Goal: Task Accomplishment & Management: Manage account settings

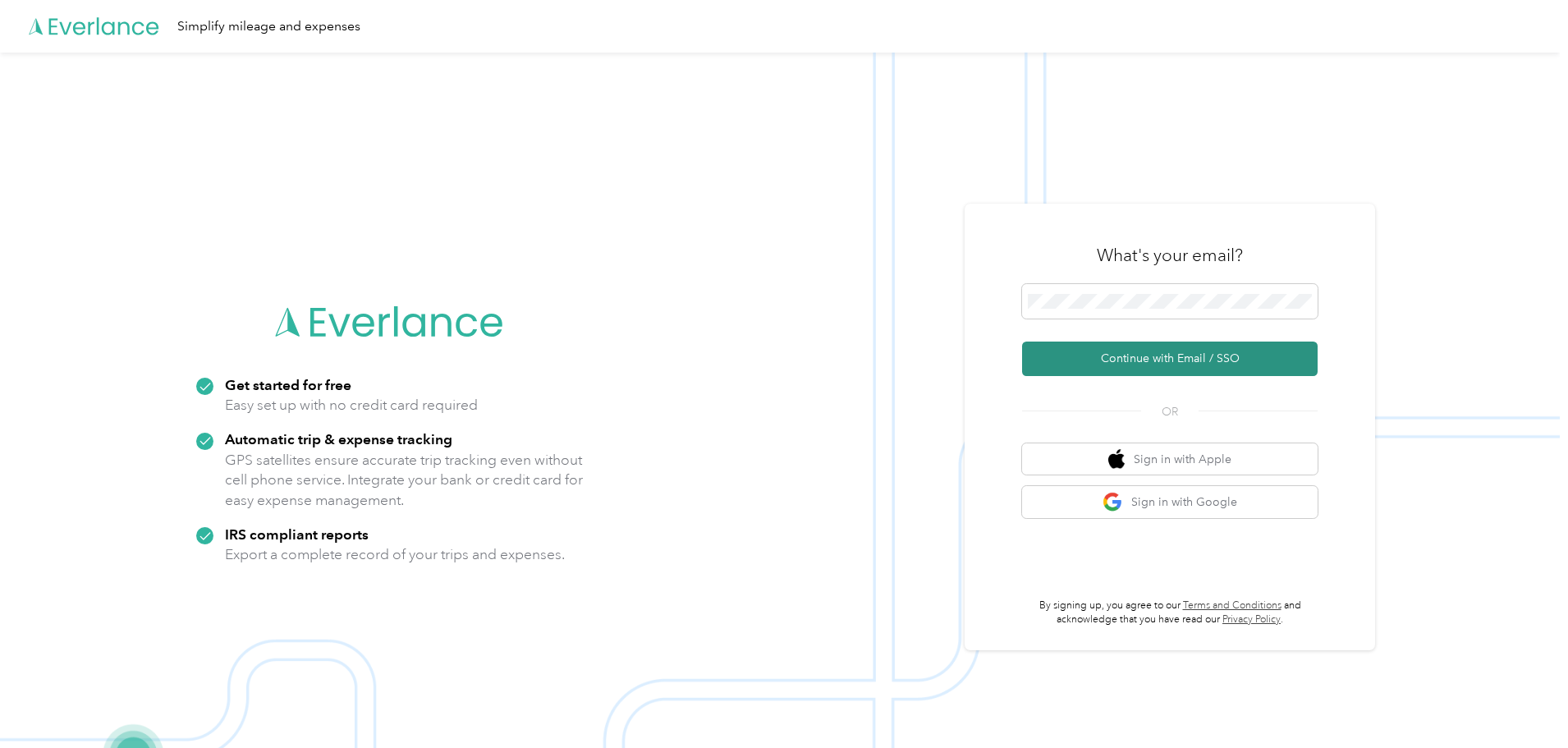
click at [1167, 356] on button "Continue with Email / SSO" at bounding box center [1170, 358] width 296 height 34
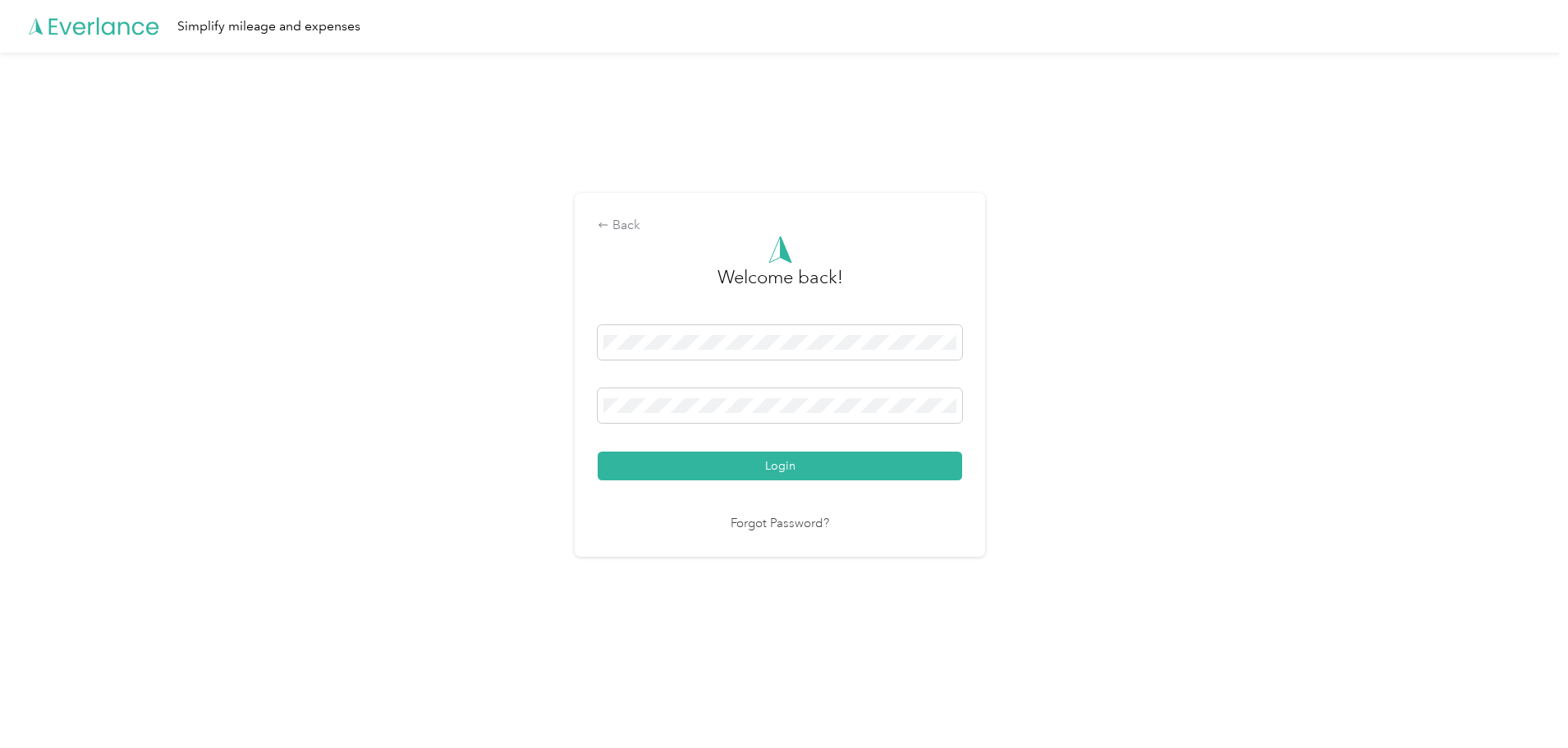
click at [790, 474] on button "Login" at bounding box center [780, 466] width 365 height 29
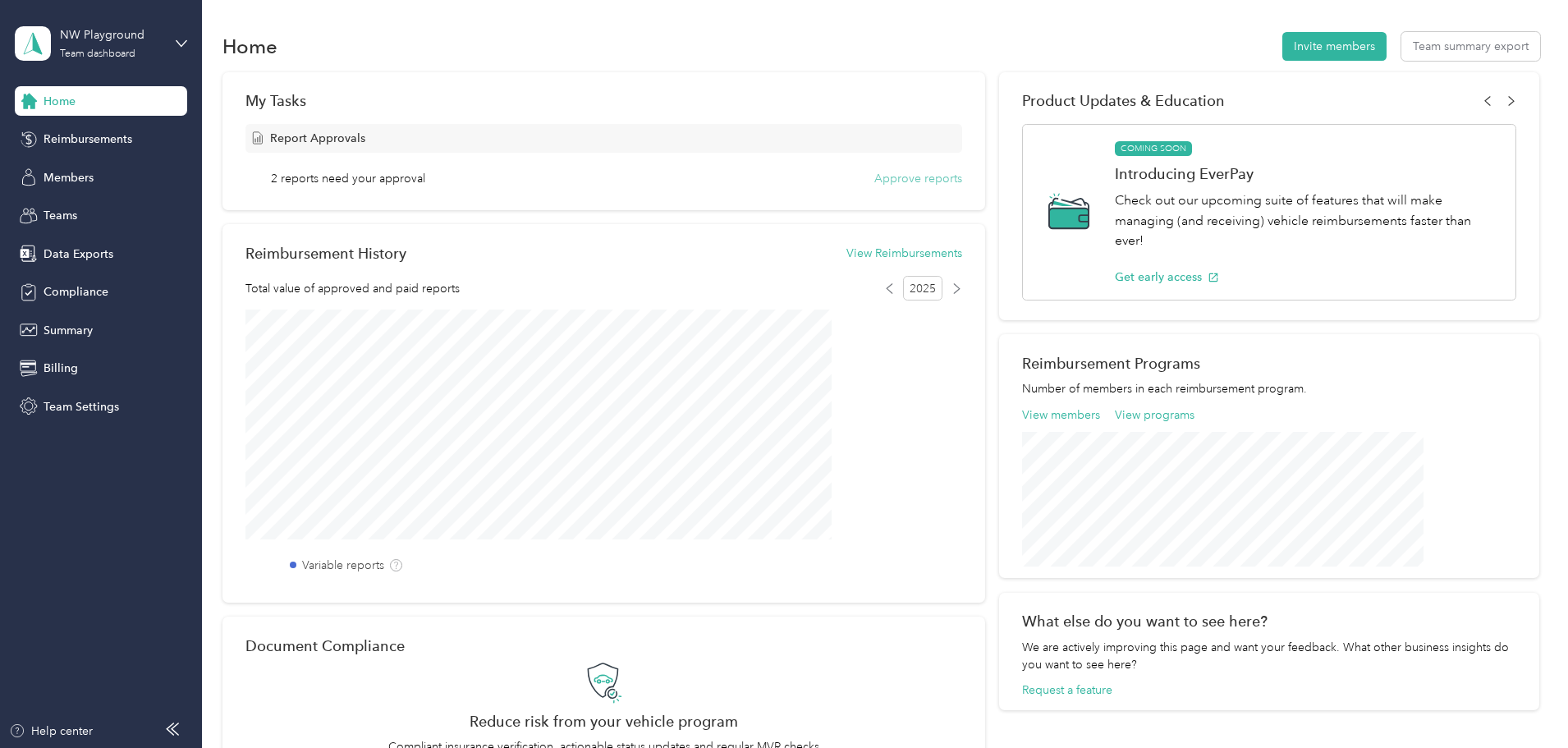
click at [906, 176] on button "Approve reports" at bounding box center [918, 179] width 88 height 18
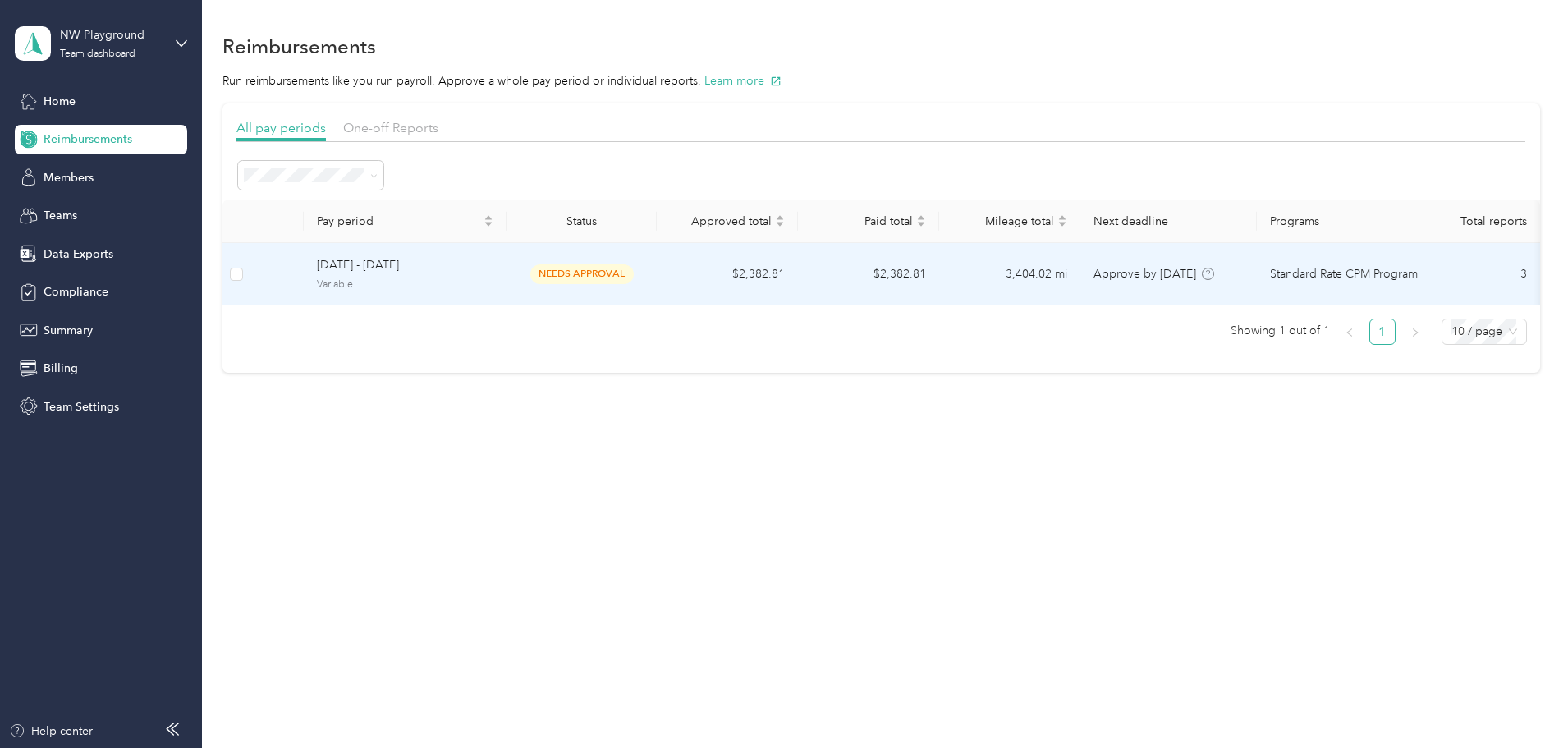
click at [633, 266] on span "needs approval" at bounding box center [581, 274] width 103 height 19
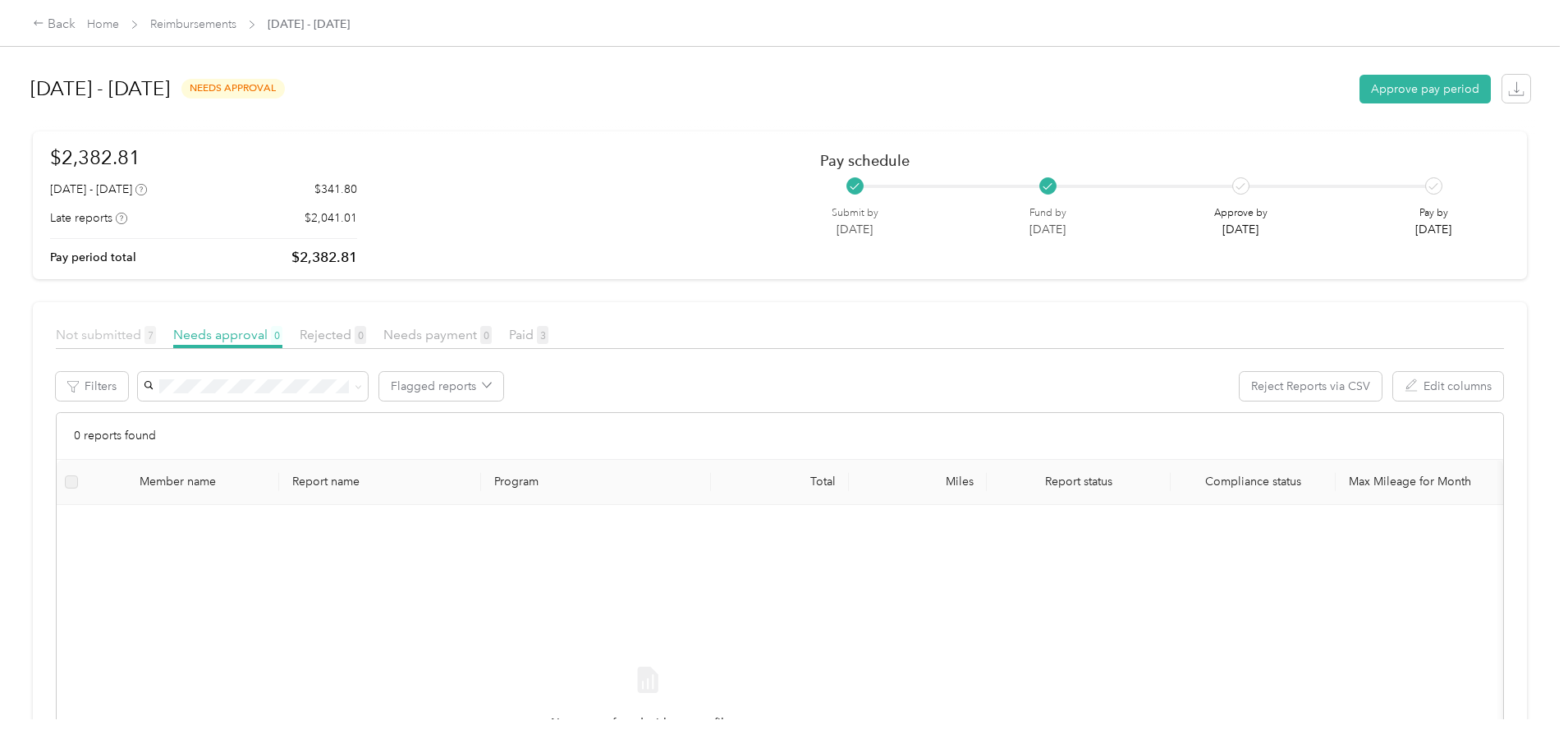
click at [156, 335] on span "Not submitted 7" at bounding box center [106, 335] width 100 height 16
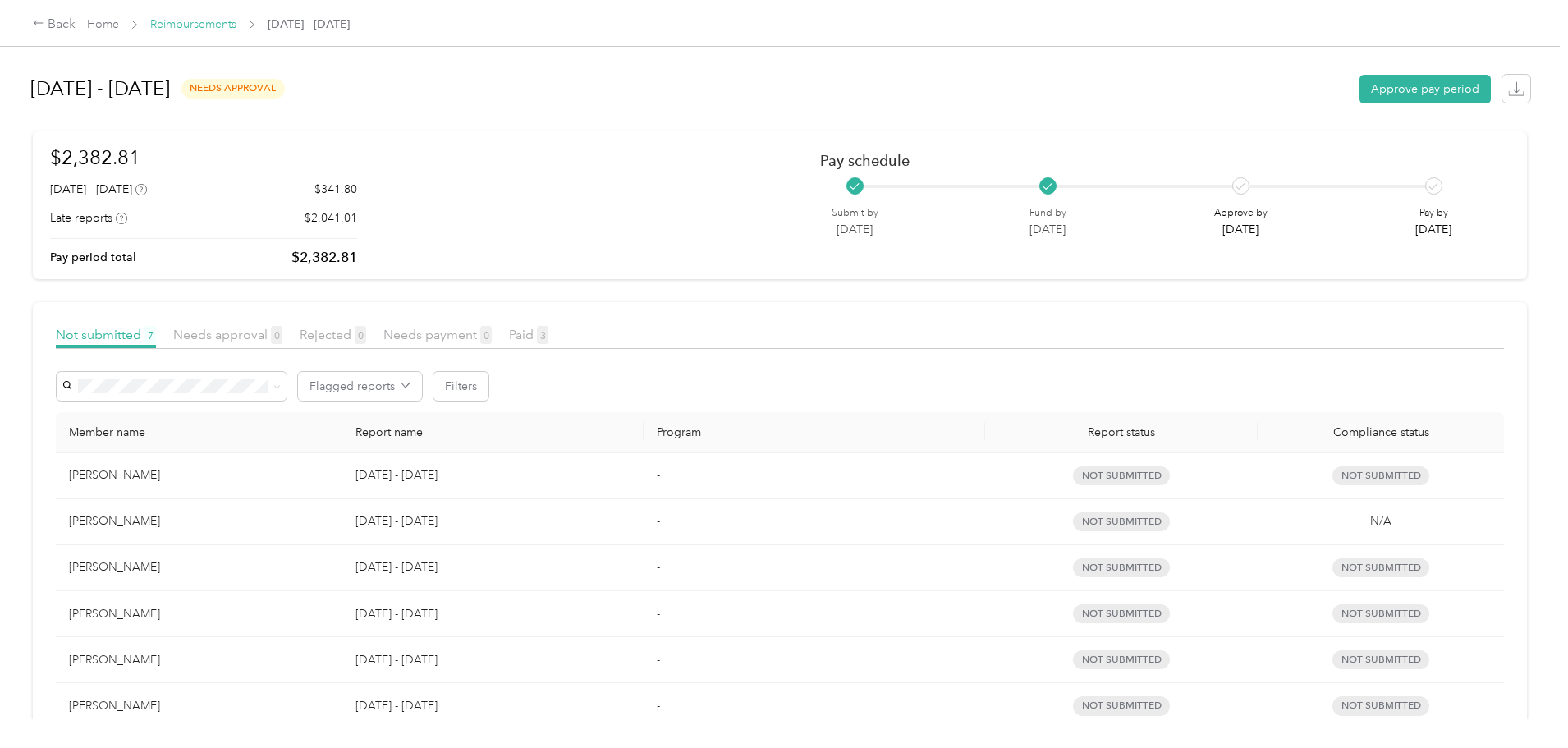
click at [236, 25] on link "Reimbursements" at bounding box center [194, 25] width 87 height 14
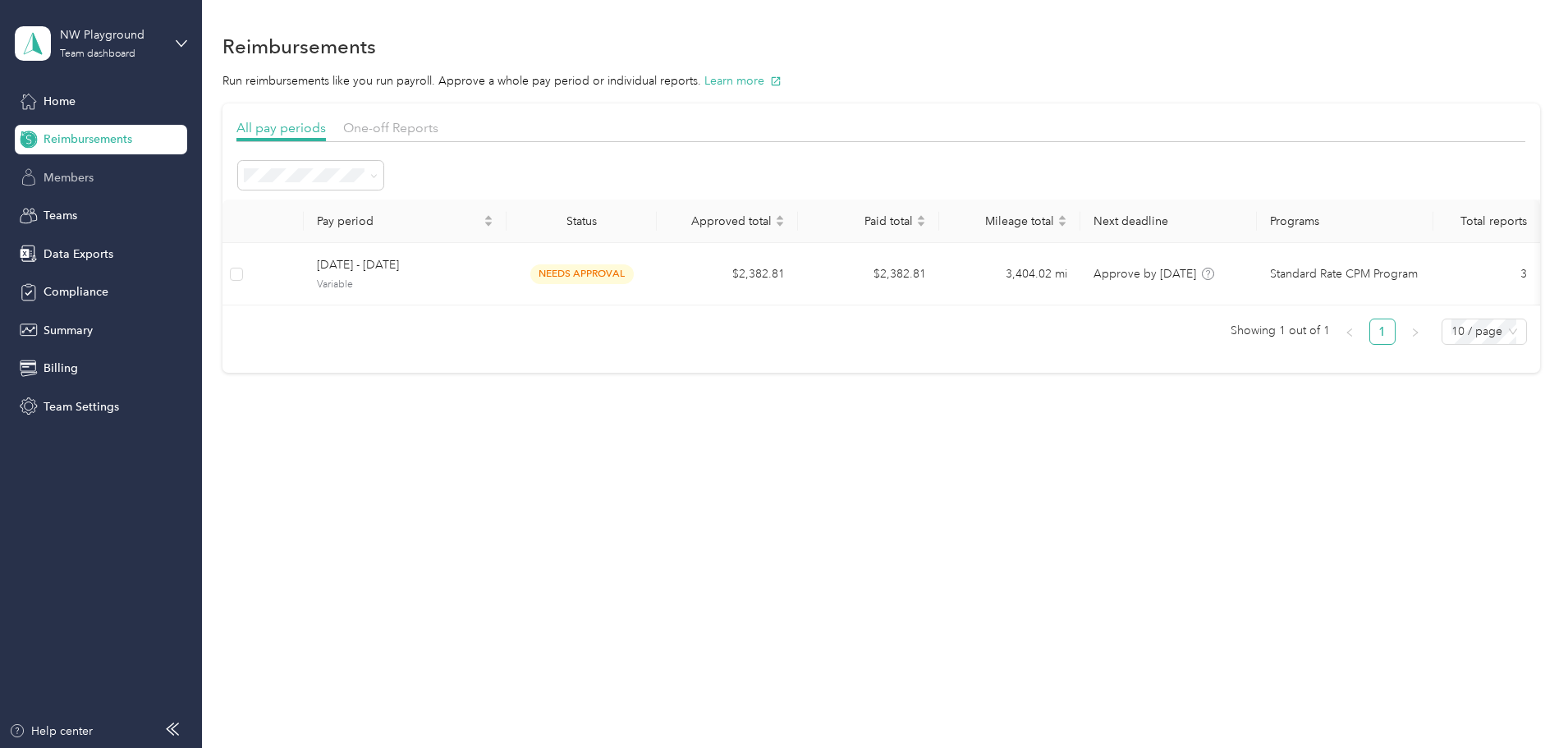
click at [51, 172] on span "Members" at bounding box center [68, 178] width 50 height 18
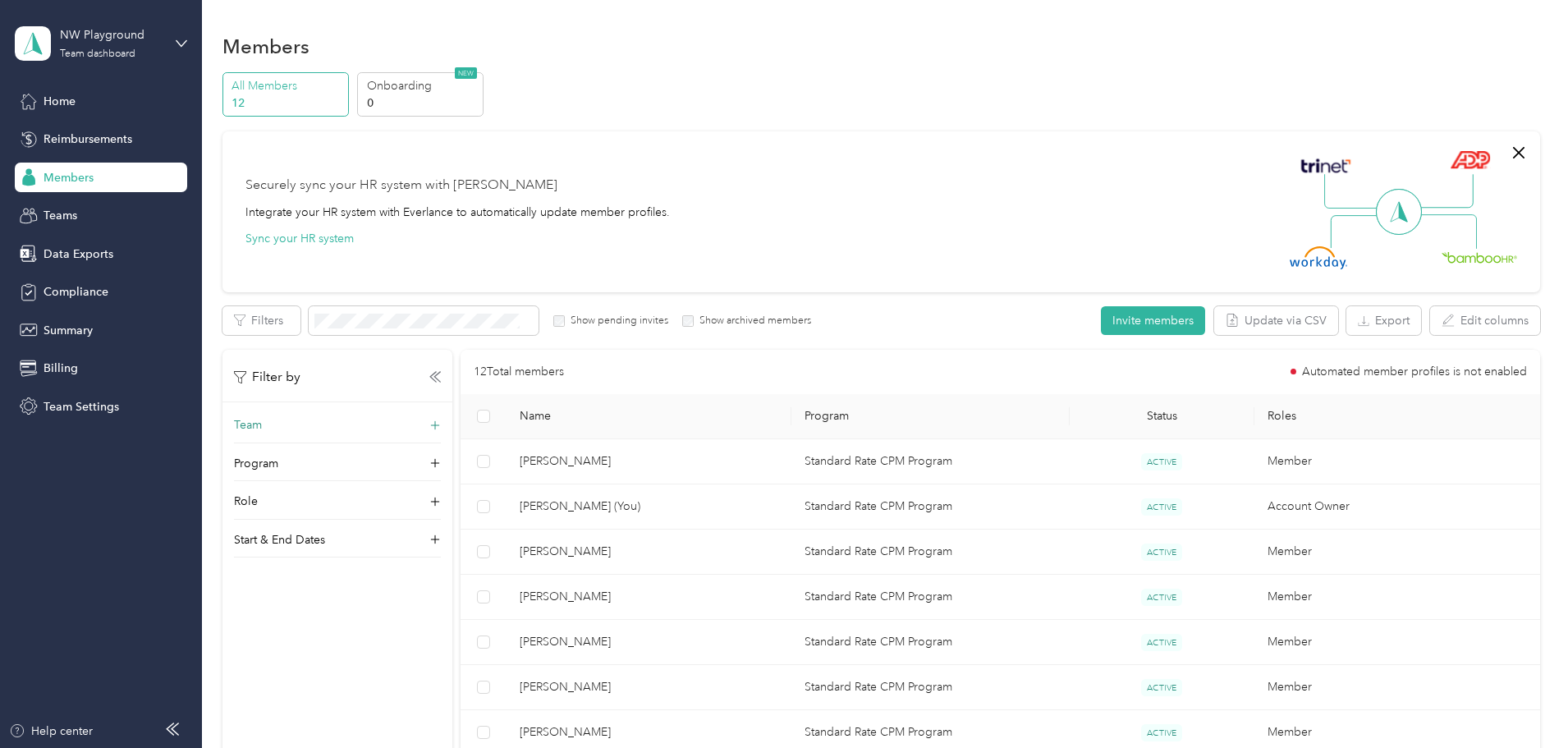
click at [440, 433] on div "Team" at bounding box center [337, 429] width 207 height 27
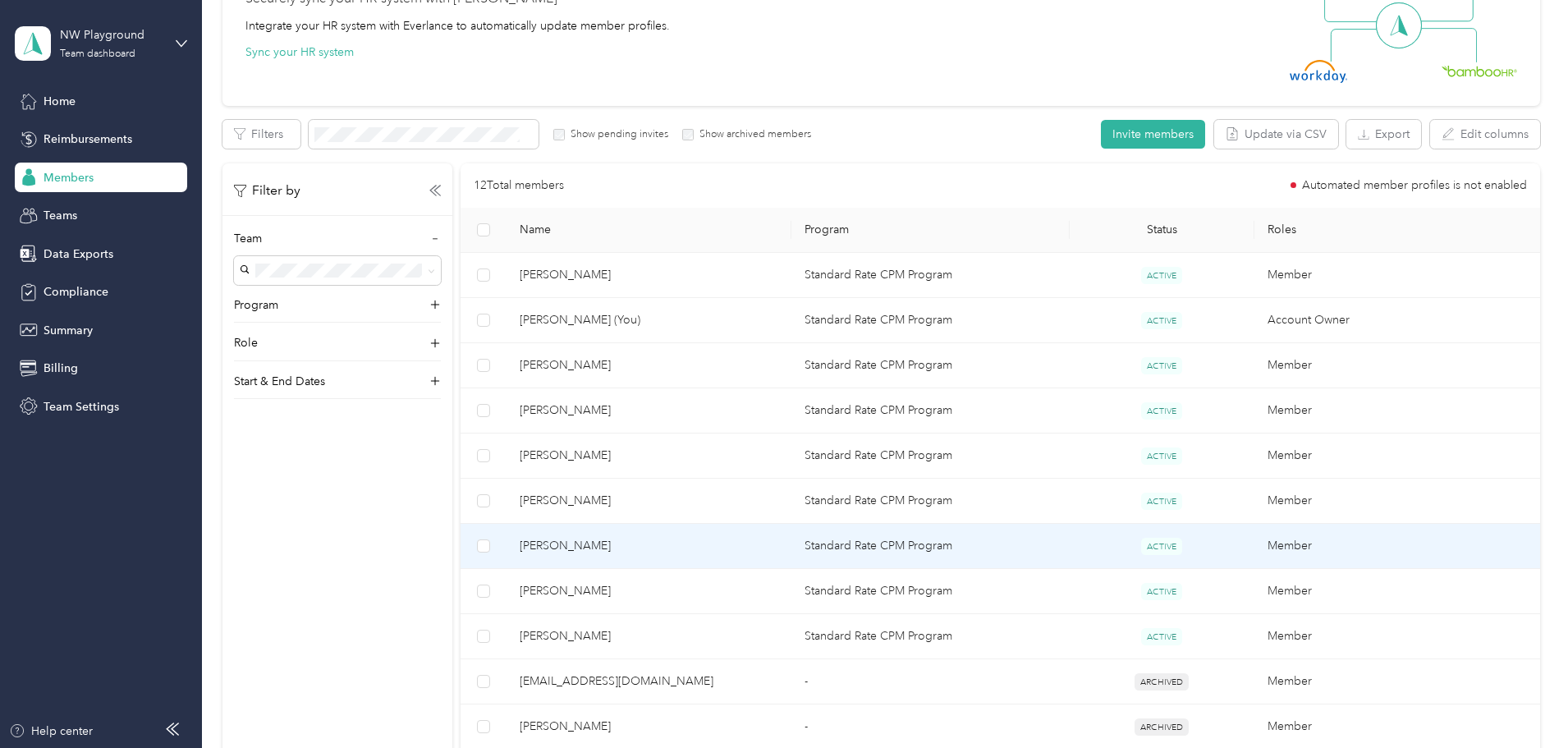
scroll to position [410, 0]
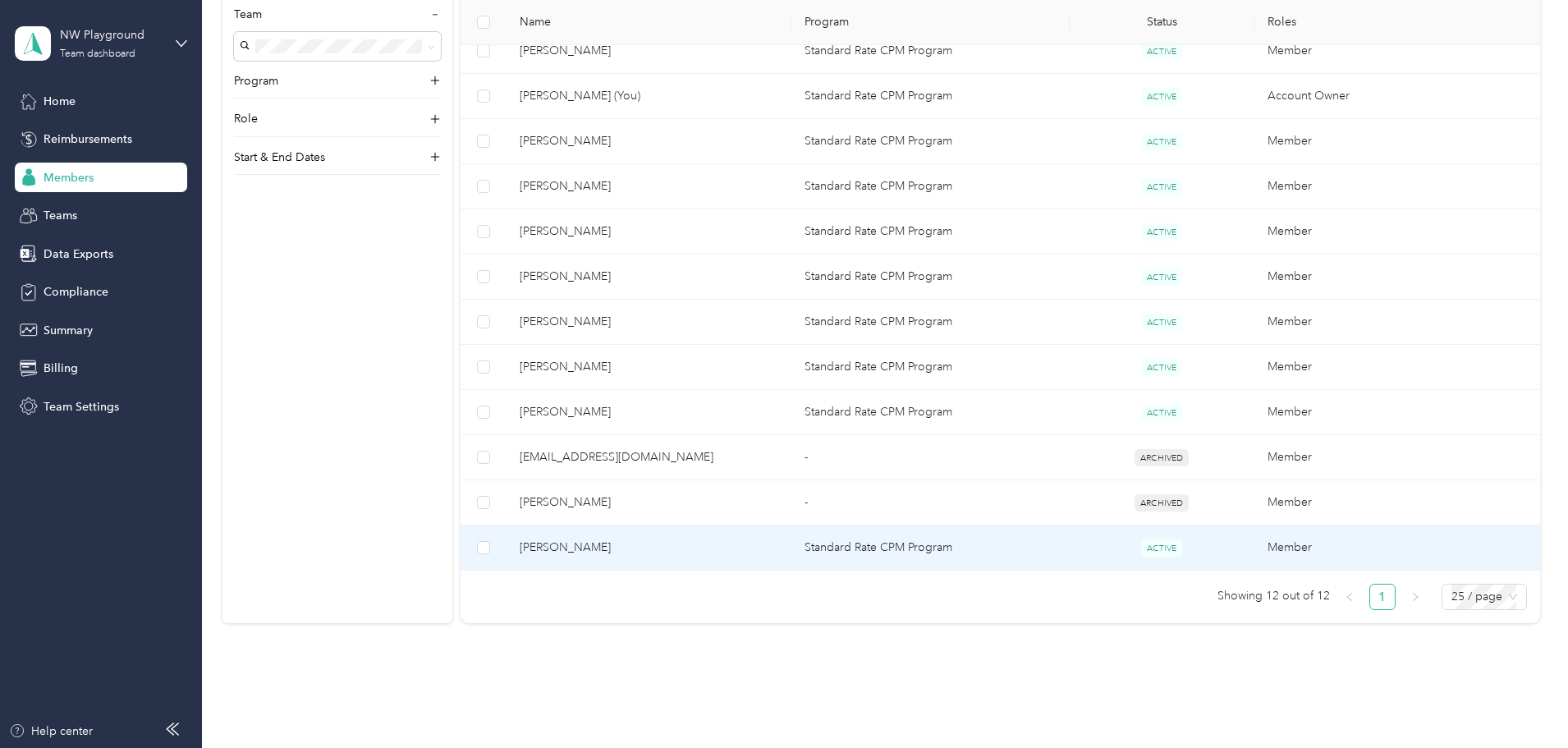
click at [710, 542] on span "[PERSON_NAME]" at bounding box center [648, 548] width 259 height 18
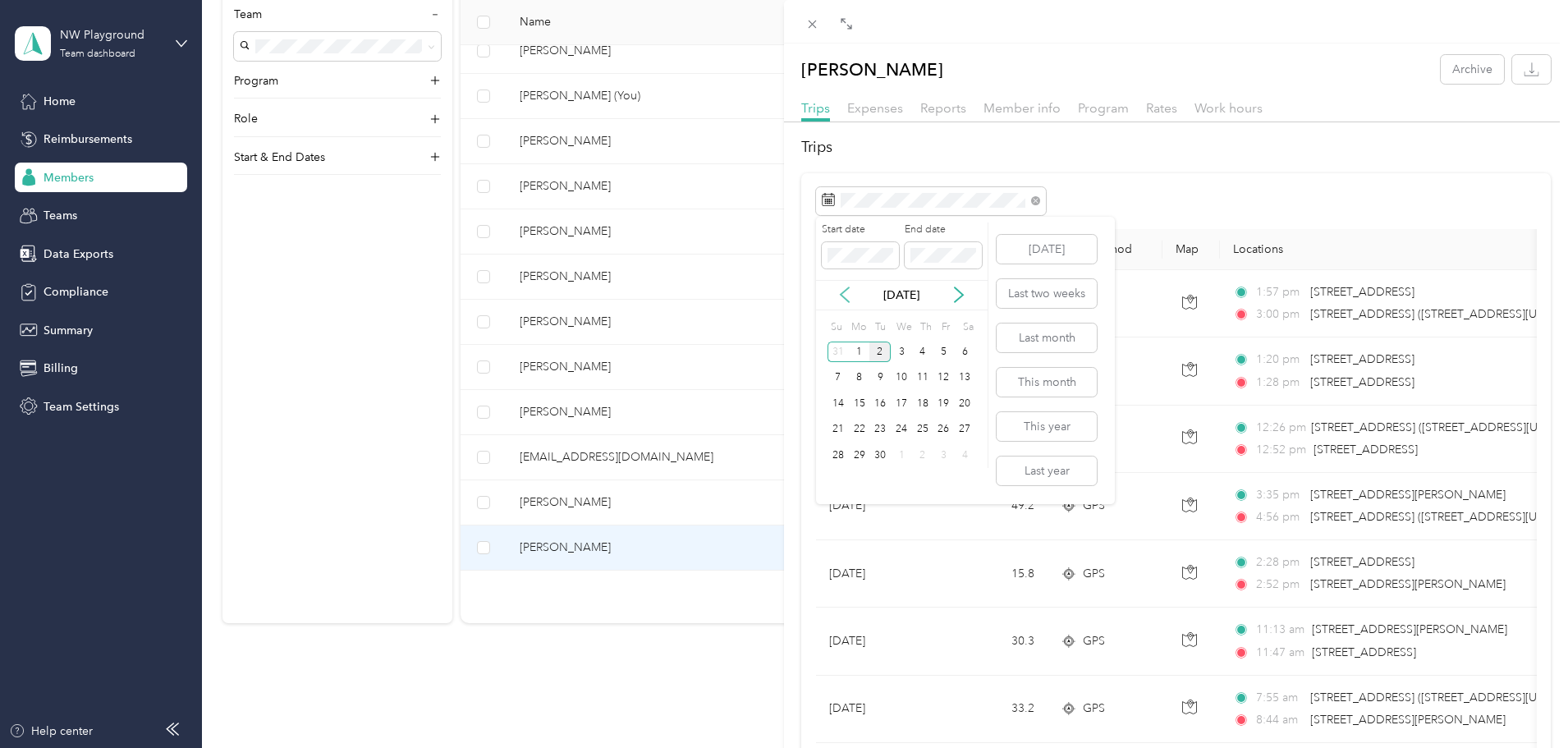
click at [842, 288] on icon at bounding box center [845, 294] width 17 height 17
click at [951, 350] on div "1" at bounding box center [944, 351] width 22 height 21
click at [839, 478] on div "31" at bounding box center [838, 481] width 22 height 21
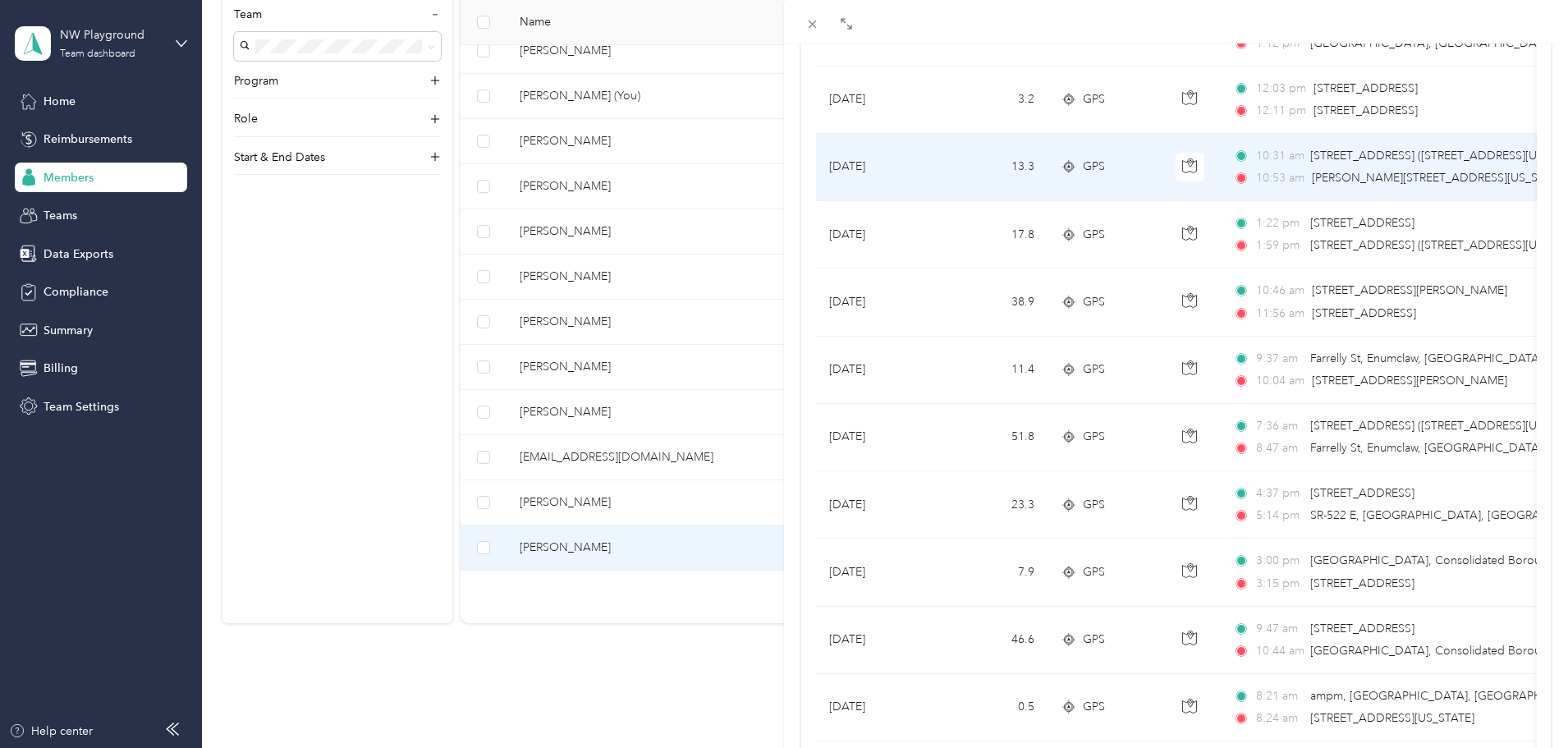
scroll to position [1350, 0]
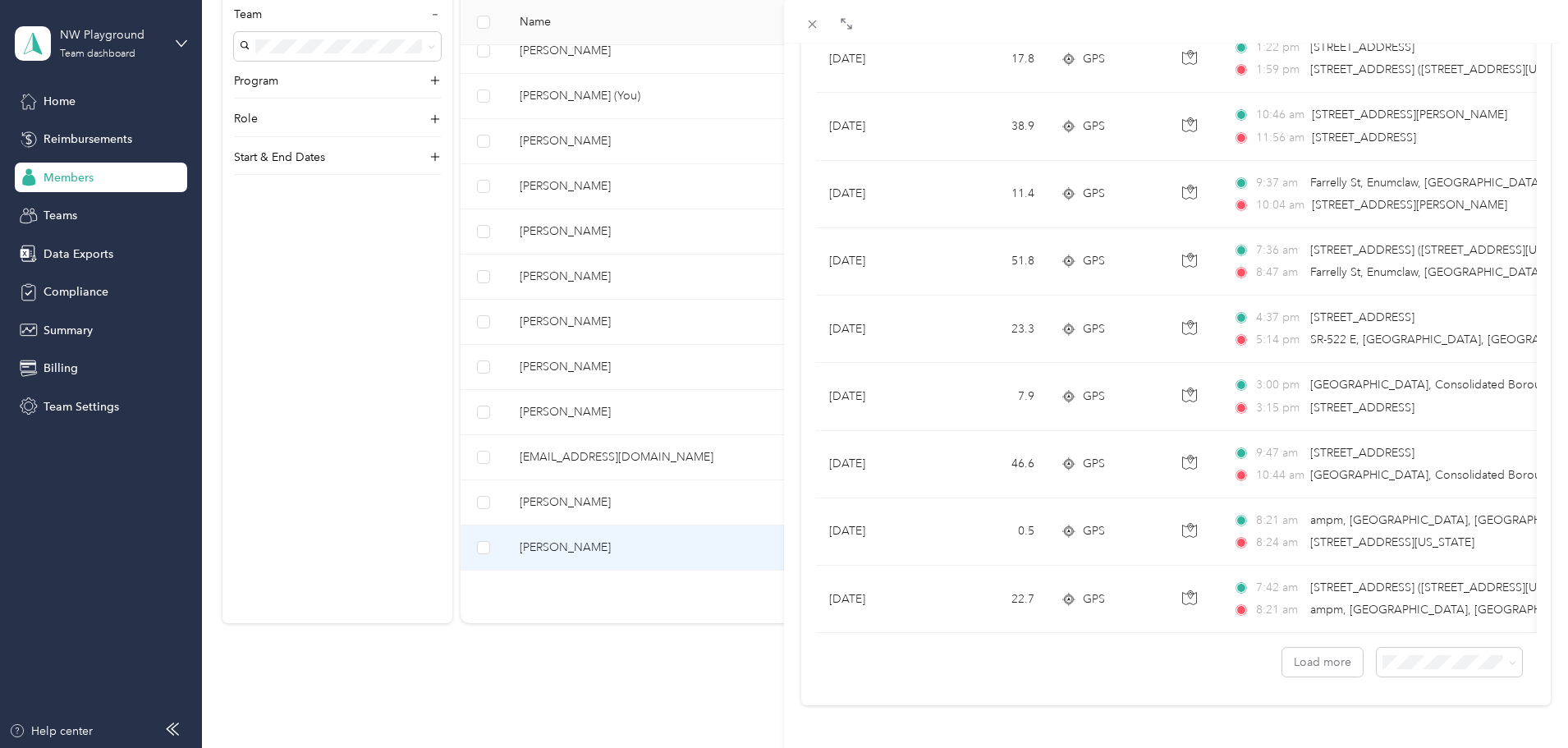
click at [654, 191] on div "[PERSON_NAME] Archive Trips Expenses Reports Member info Program Rates Work hou…" at bounding box center [784, 374] width 1568 height 748
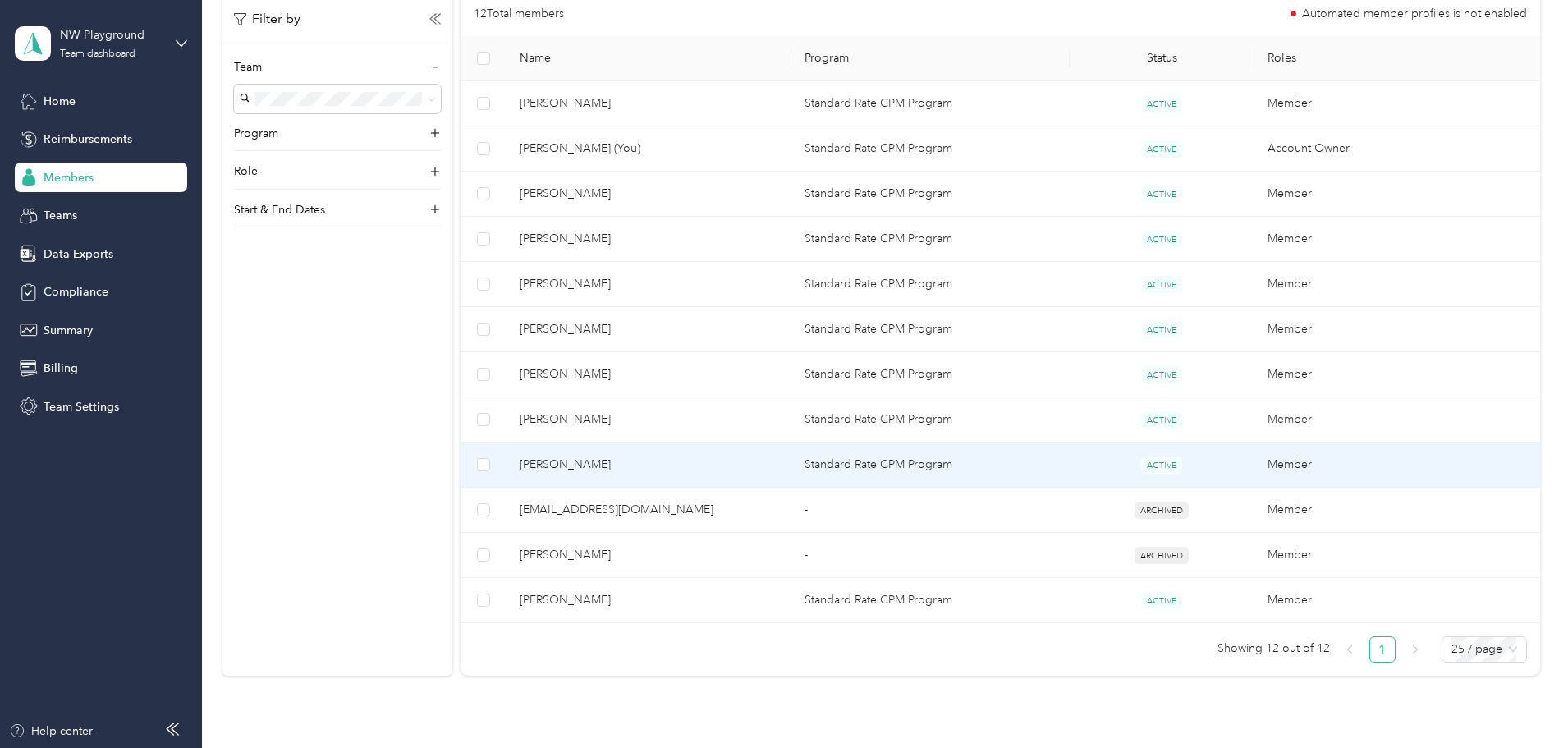
scroll to position [329, 0]
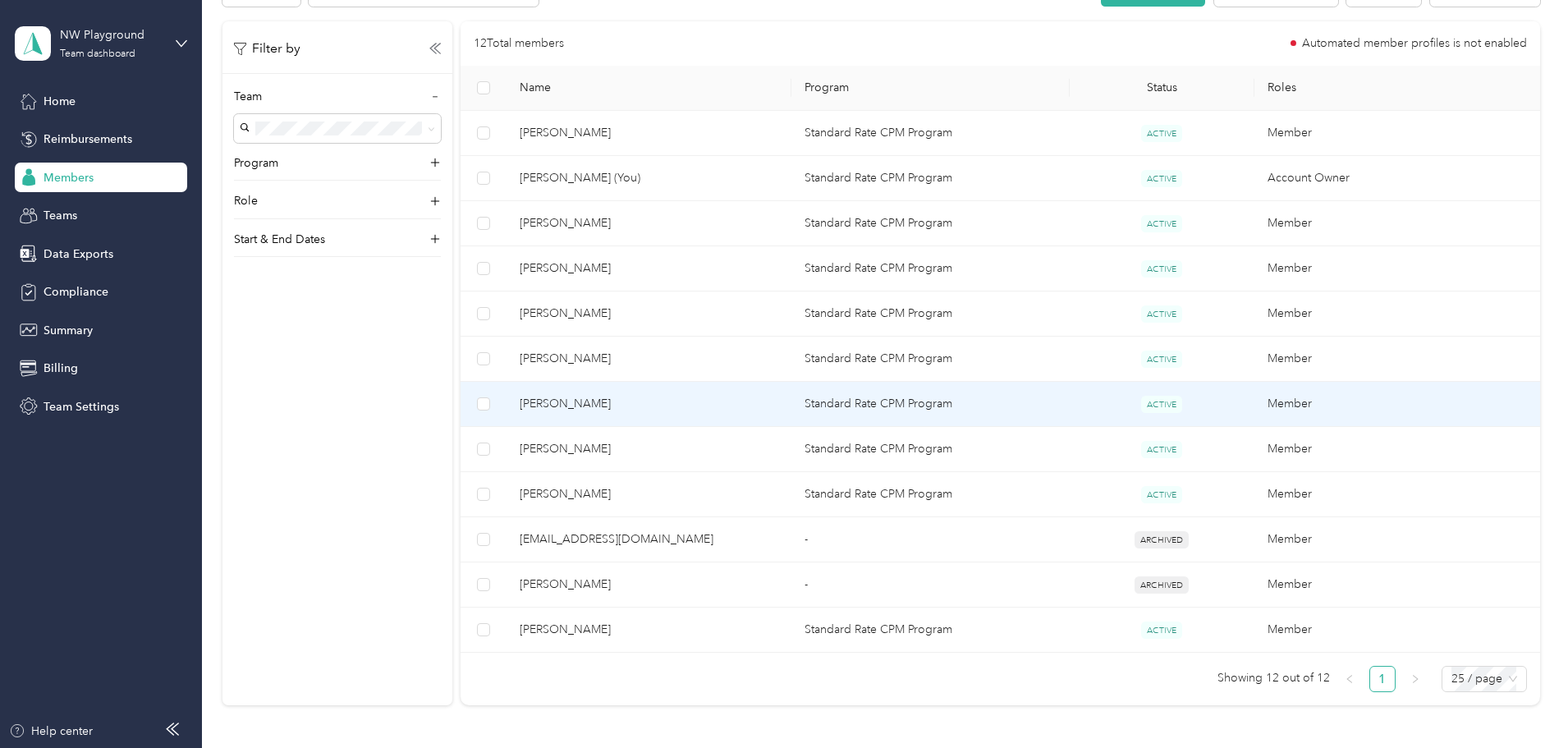
click at [658, 401] on span "[PERSON_NAME]" at bounding box center [648, 405] width 259 height 18
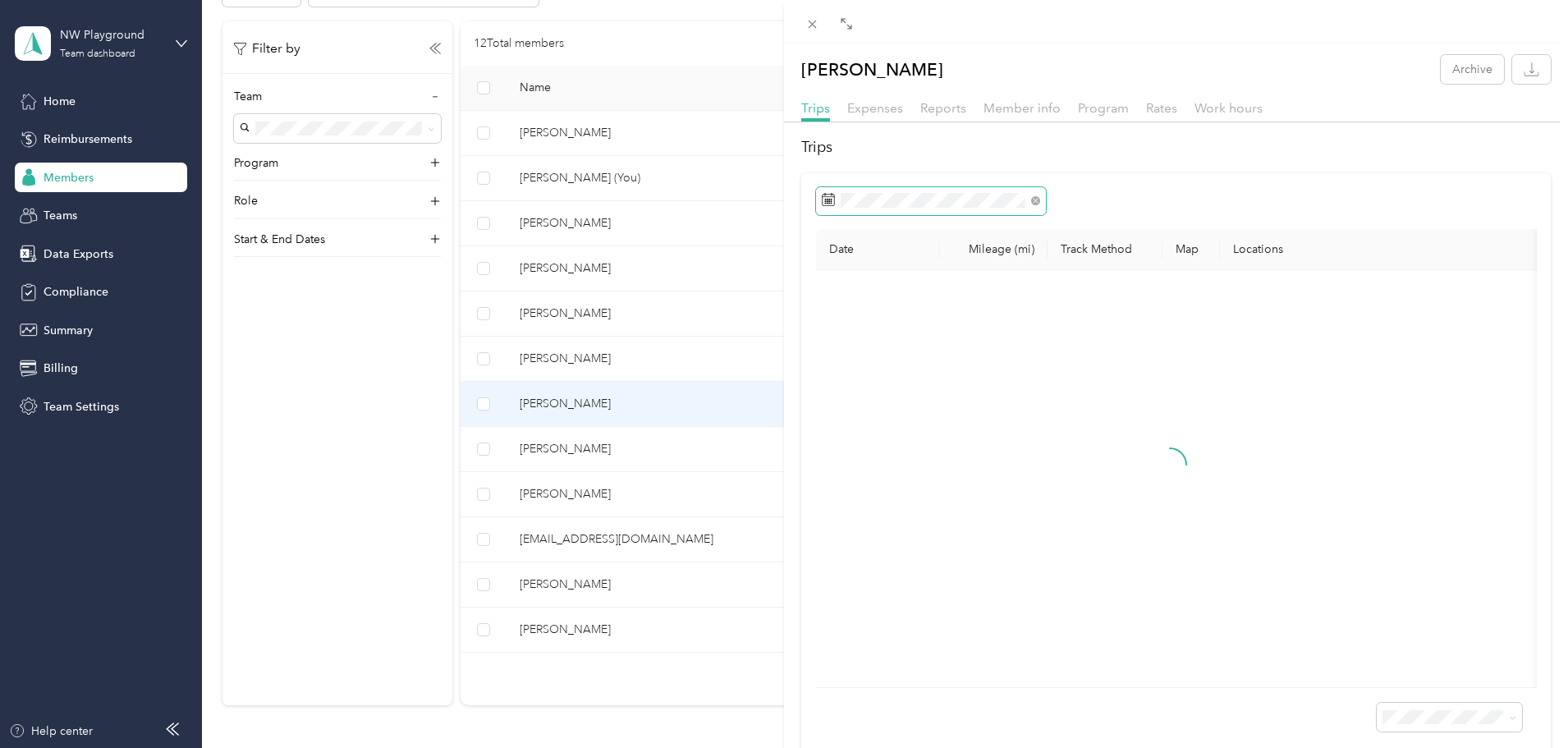
click at [1001, 210] on span at bounding box center [932, 201] width 230 height 28
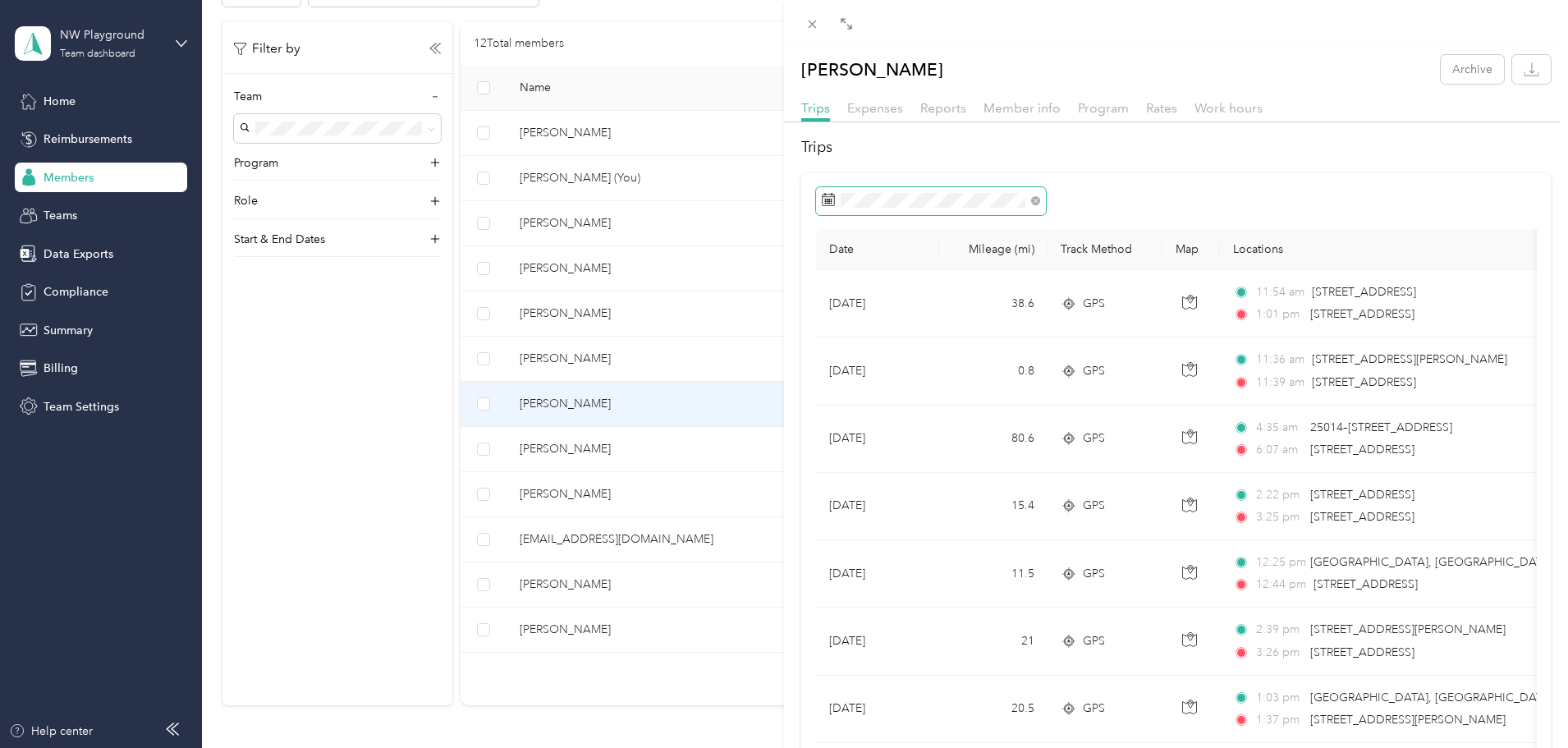
click at [981, 192] on span at bounding box center [932, 201] width 230 height 28
click at [845, 294] on icon at bounding box center [845, 294] width 17 height 17
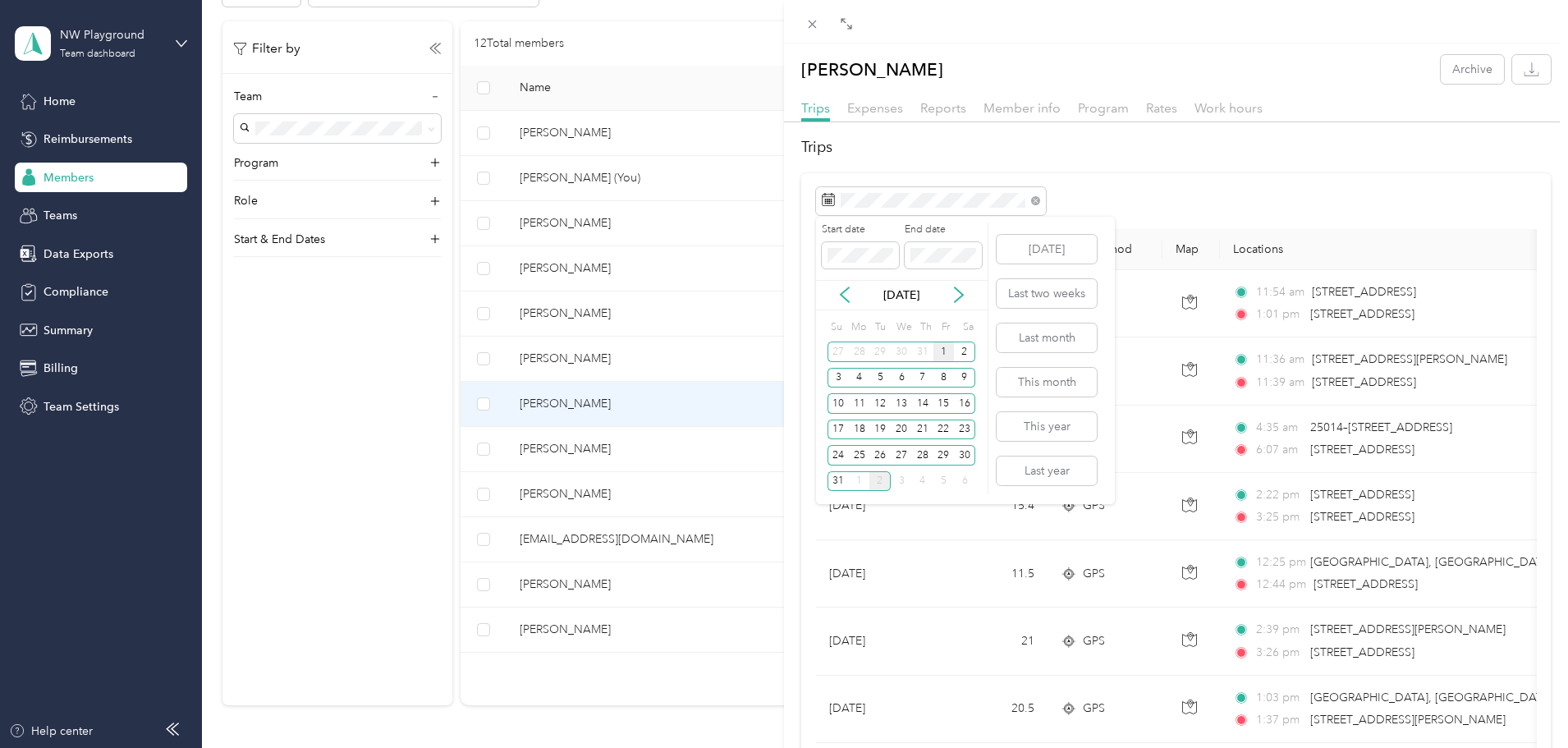
click at [946, 351] on div "1" at bounding box center [944, 351] width 22 height 21
click at [852, 482] on div "1" at bounding box center [860, 481] width 22 height 21
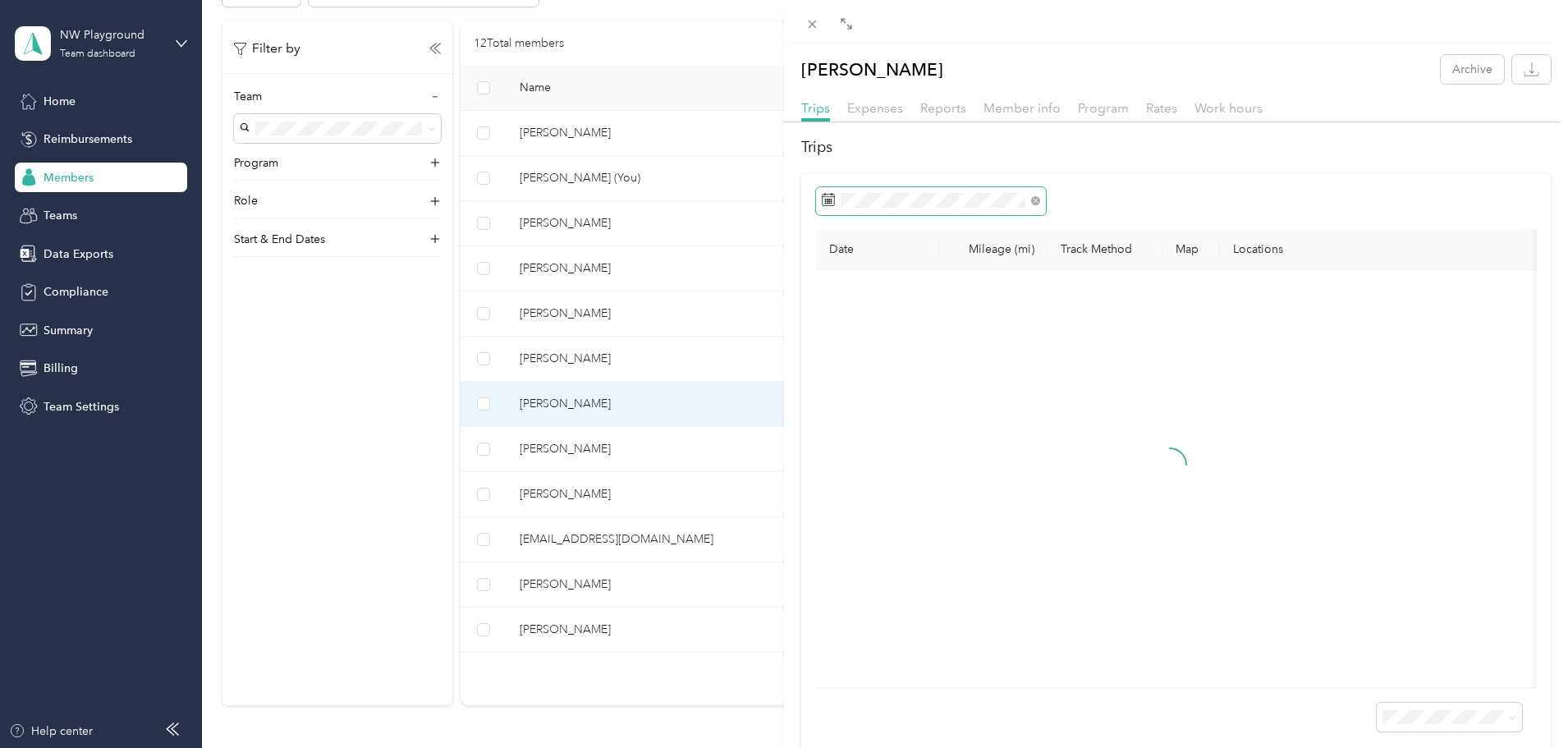
drag, startPoint x: 1008, startPoint y: 181, endPoint x: 1012, endPoint y: 190, distance: 9.8
click at [1008, 181] on div "Date Mileage (mi) Track Method Map Locations Mileage value Purpose" at bounding box center [1176, 467] width 750 height 588
click at [1011, 192] on span at bounding box center [932, 201] width 230 height 28
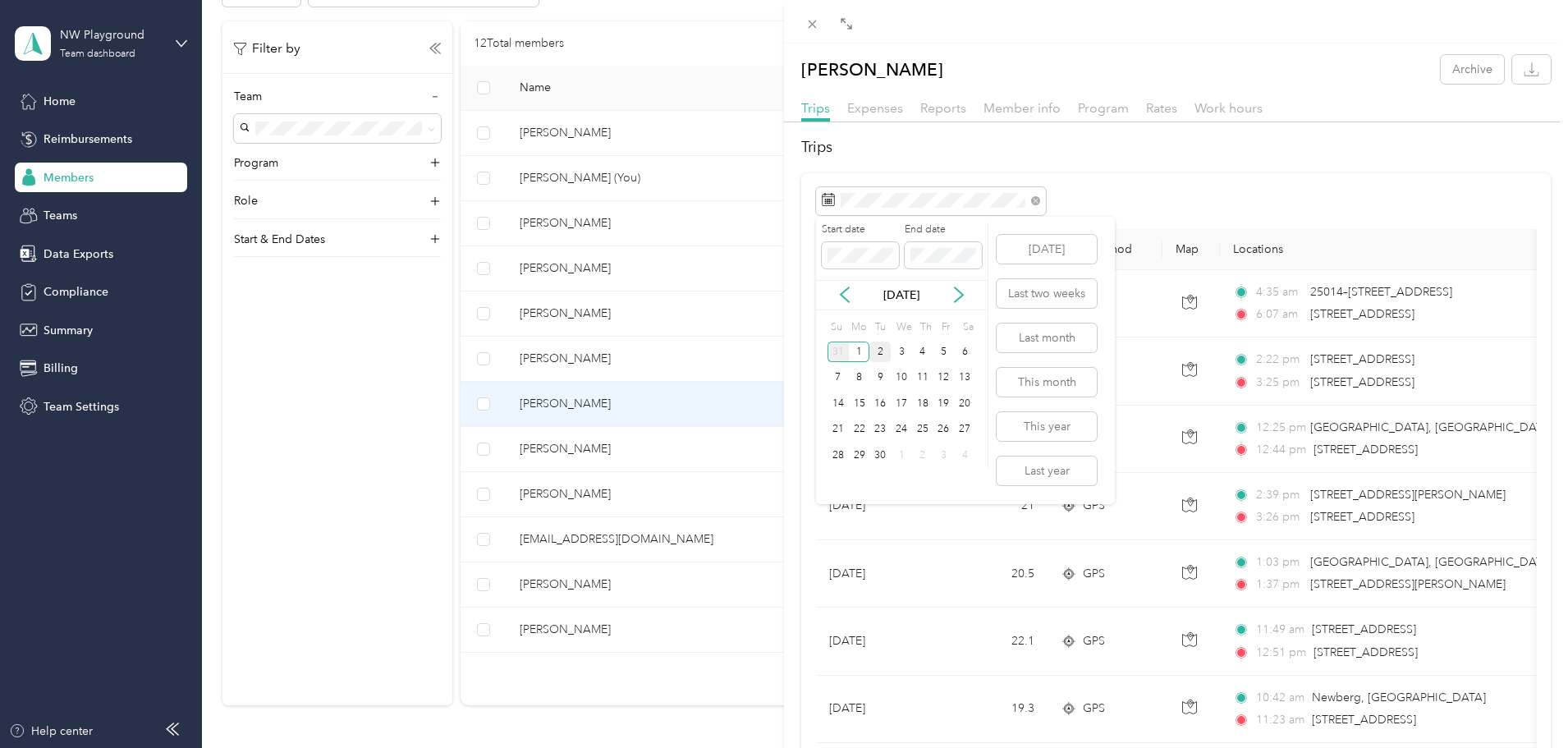
click at [837, 348] on div "31" at bounding box center [838, 351] width 22 height 21
drag, startPoint x: 1126, startPoint y: 156, endPoint x: 1150, endPoint y: 156, distance: 24.0
click at [1127, 156] on h2 "Trips" at bounding box center [1176, 148] width 750 height 23
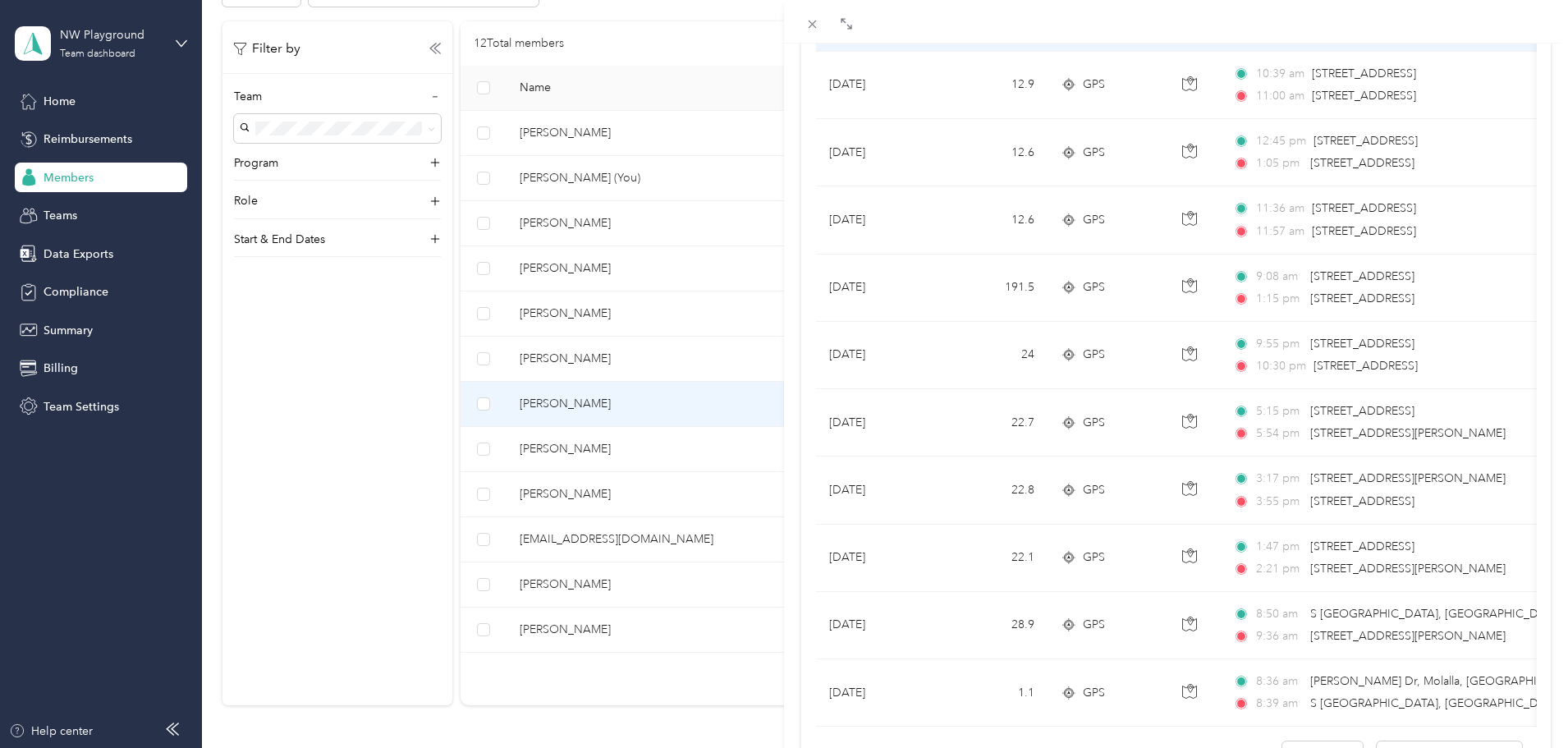
scroll to position [1350, 0]
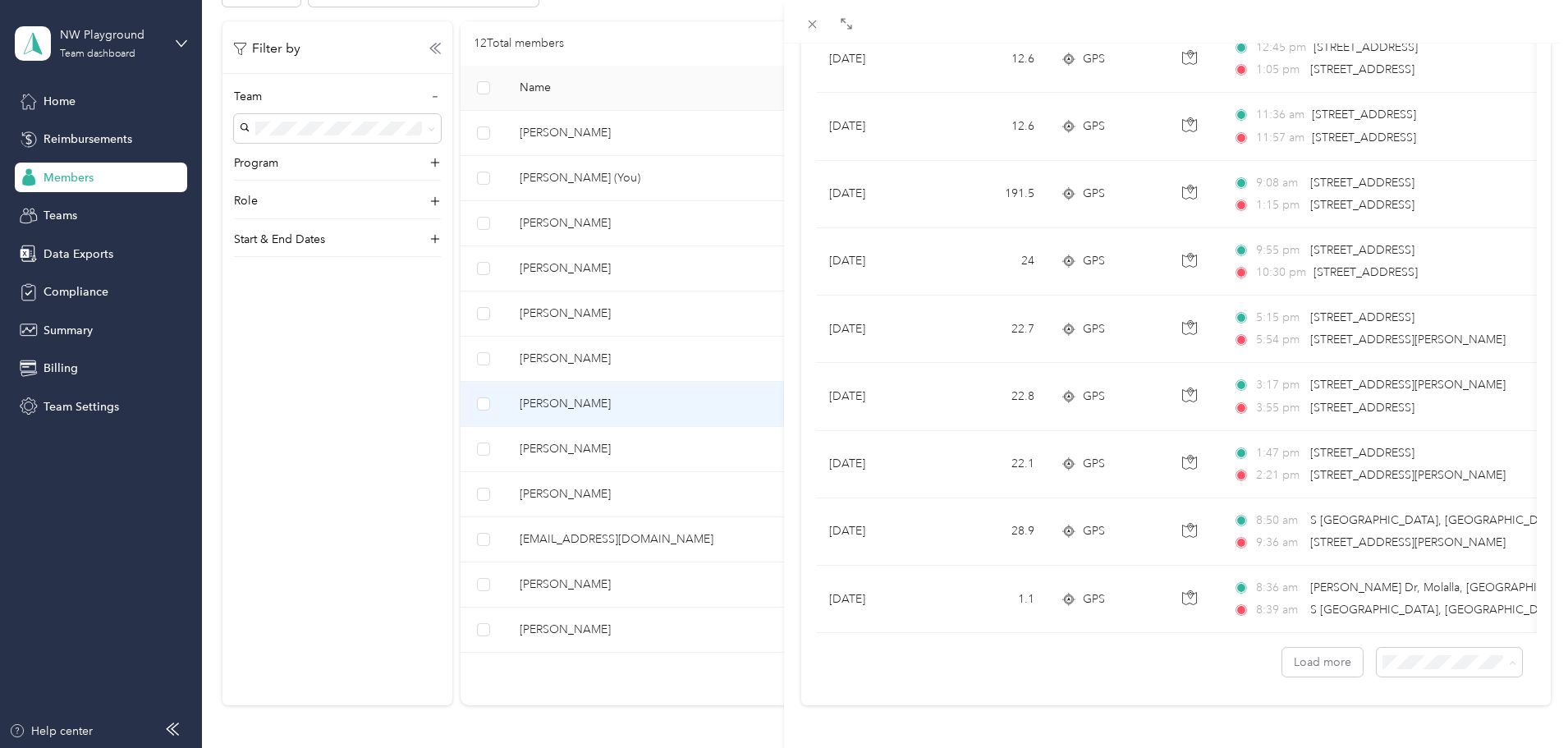
click at [1448, 626] on li "100 per load" at bounding box center [1437, 619] width 146 height 29
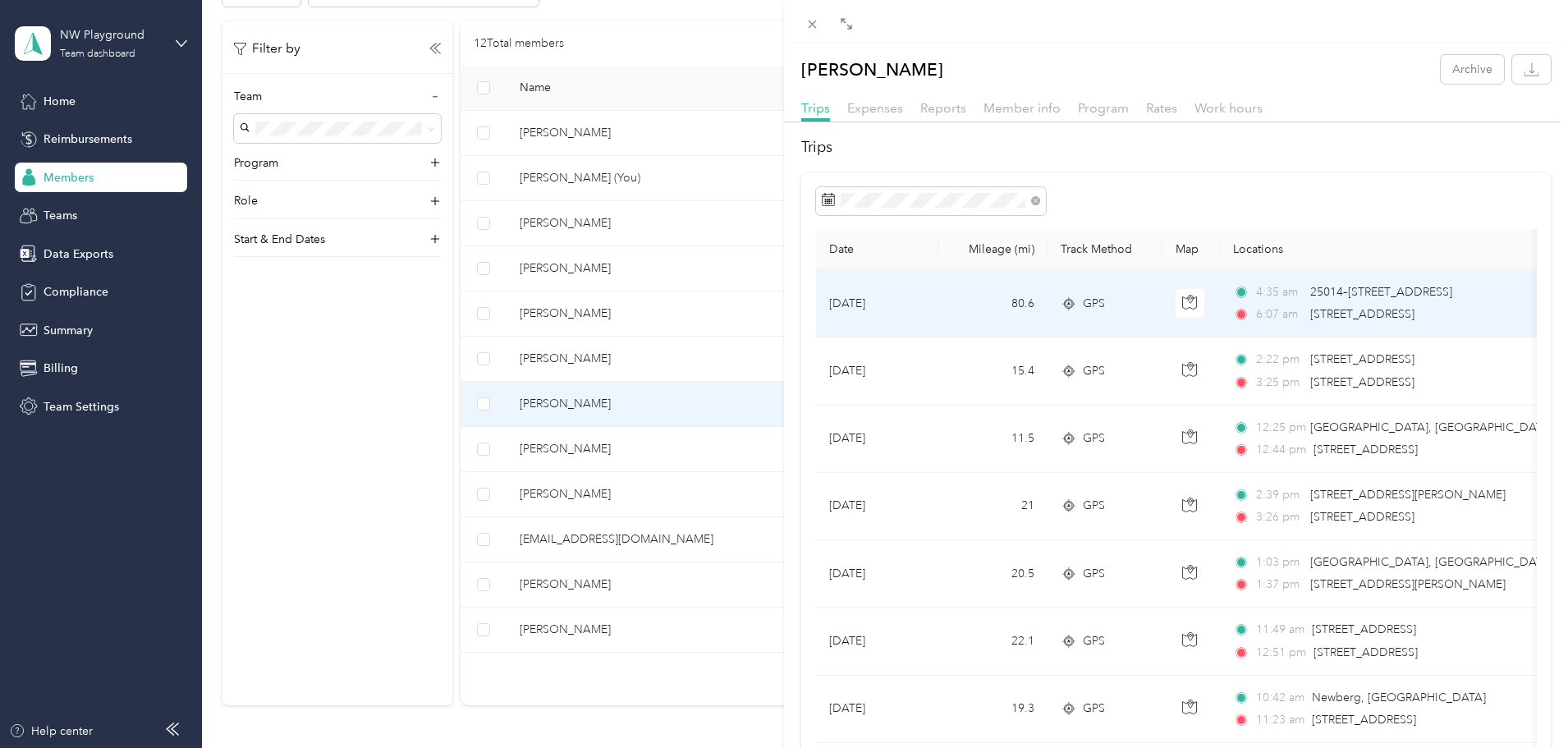
drag, startPoint x: 1492, startPoint y: 311, endPoint x: 1310, endPoint y: 309, distance: 182.0
click at [1310, 309] on div "6:07 am [STREET_ADDRESS]" at bounding box center [1406, 315] width 345 height 18
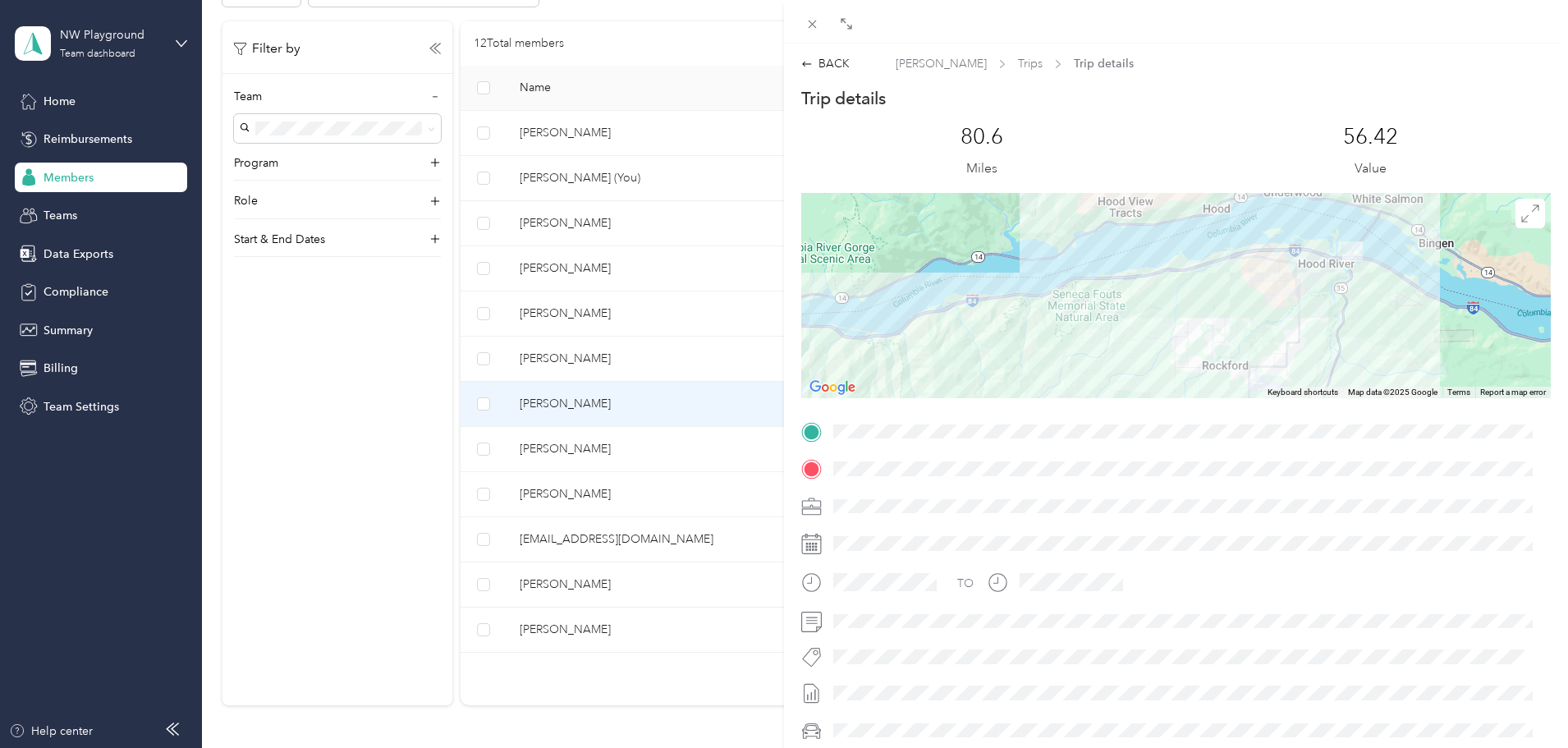
drag, startPoint x: 1324, startPoint y: 360, endPoint x: 1286, endPoint y: 376, distance: 41.2
click at [1286, 376] on div at bounding box center [1176, 295] width 750 height 206
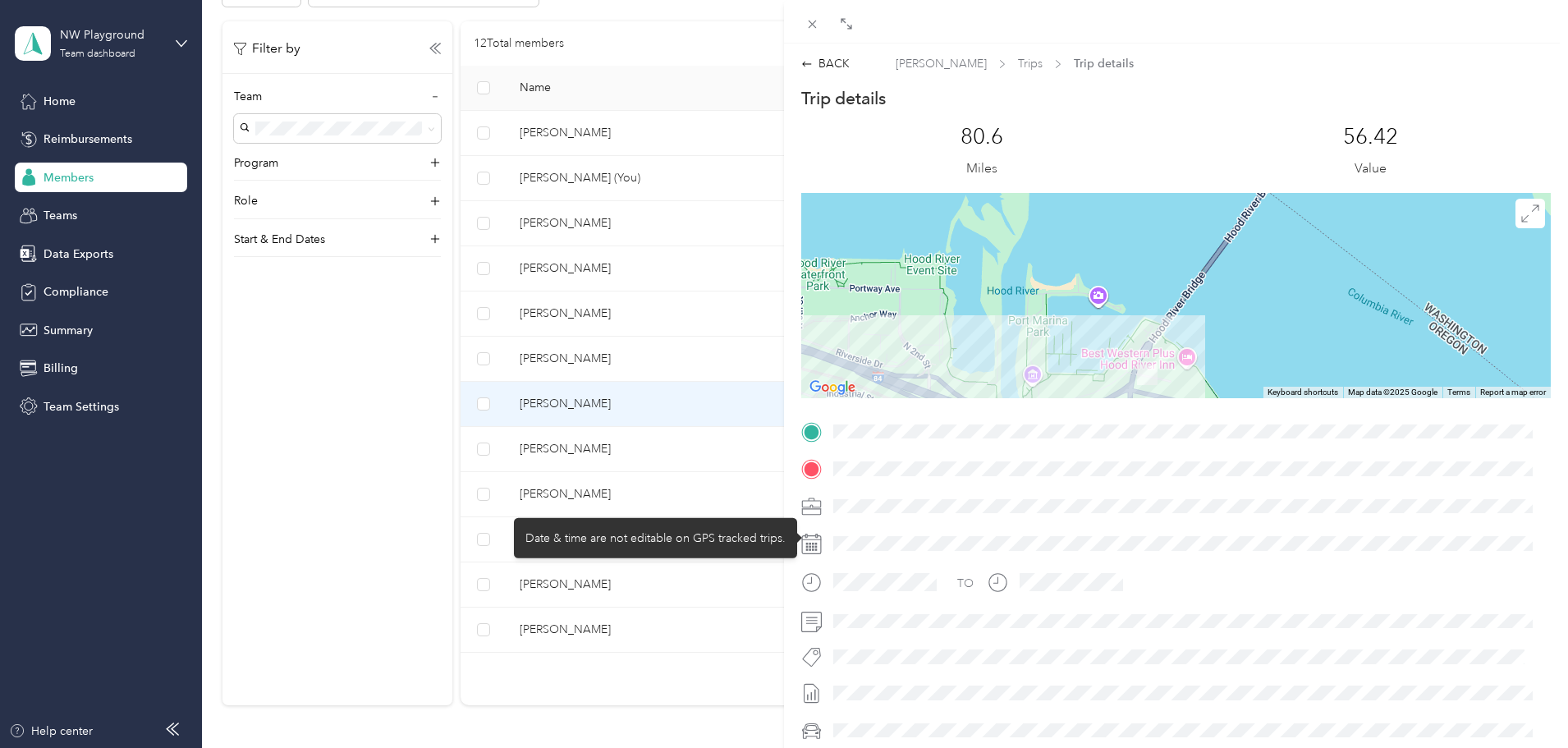
drag, startPoint x: 1195, startPoint y: 383, endPoint x: 1165, endPoint y: 533, distance: 153.0
click at [1165, 533] on div "Trip details This trip cannot be edited because it is either under review, appr…" at bounding box center [1176, 453] width 750 height 732
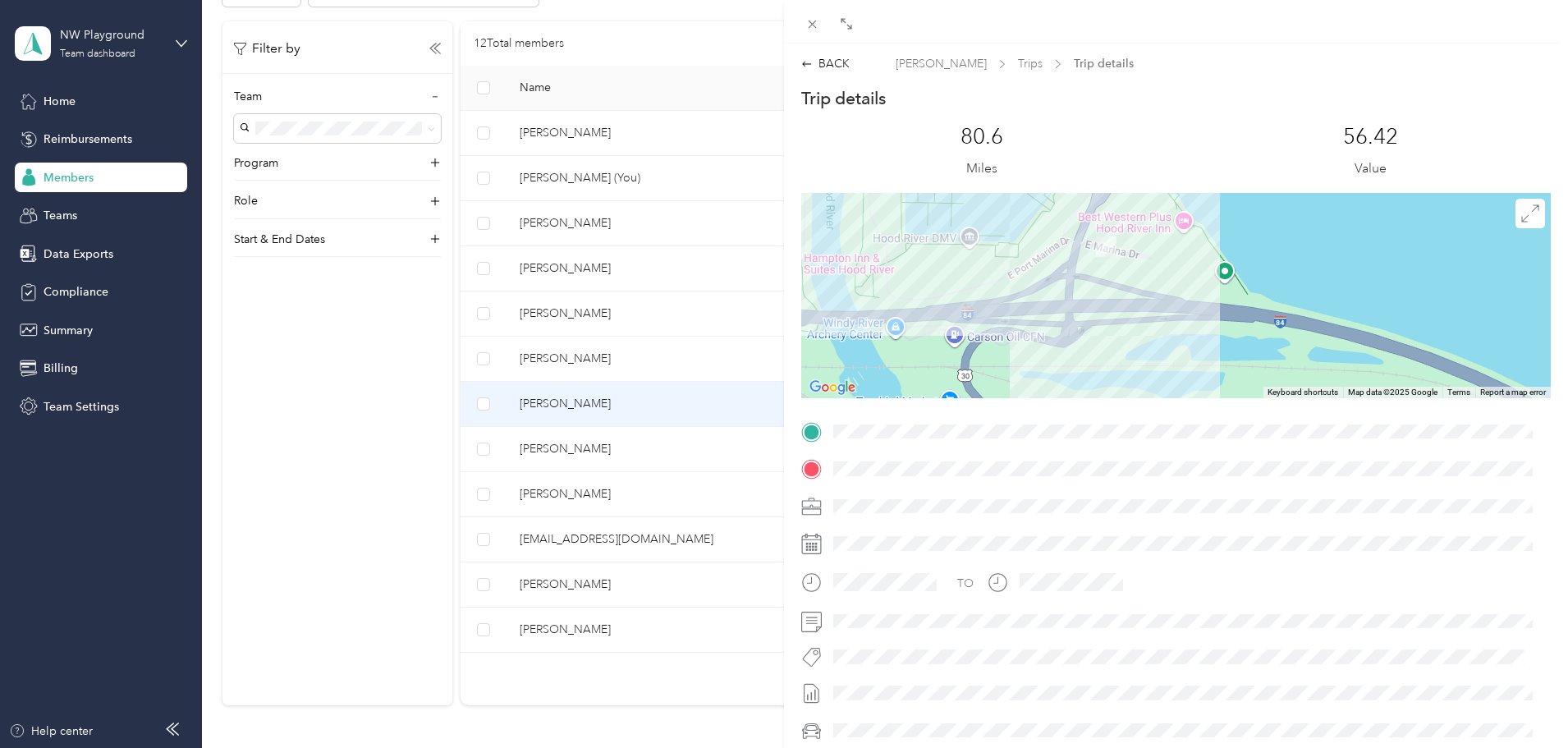
drag, startPoint x: 1254, startPoint y: 316, endPoint x: 1274, endPoint y: 265, distance: 54.8
click at [1274, 265] on div at bounding box center [1176, 295] width 750 height 206
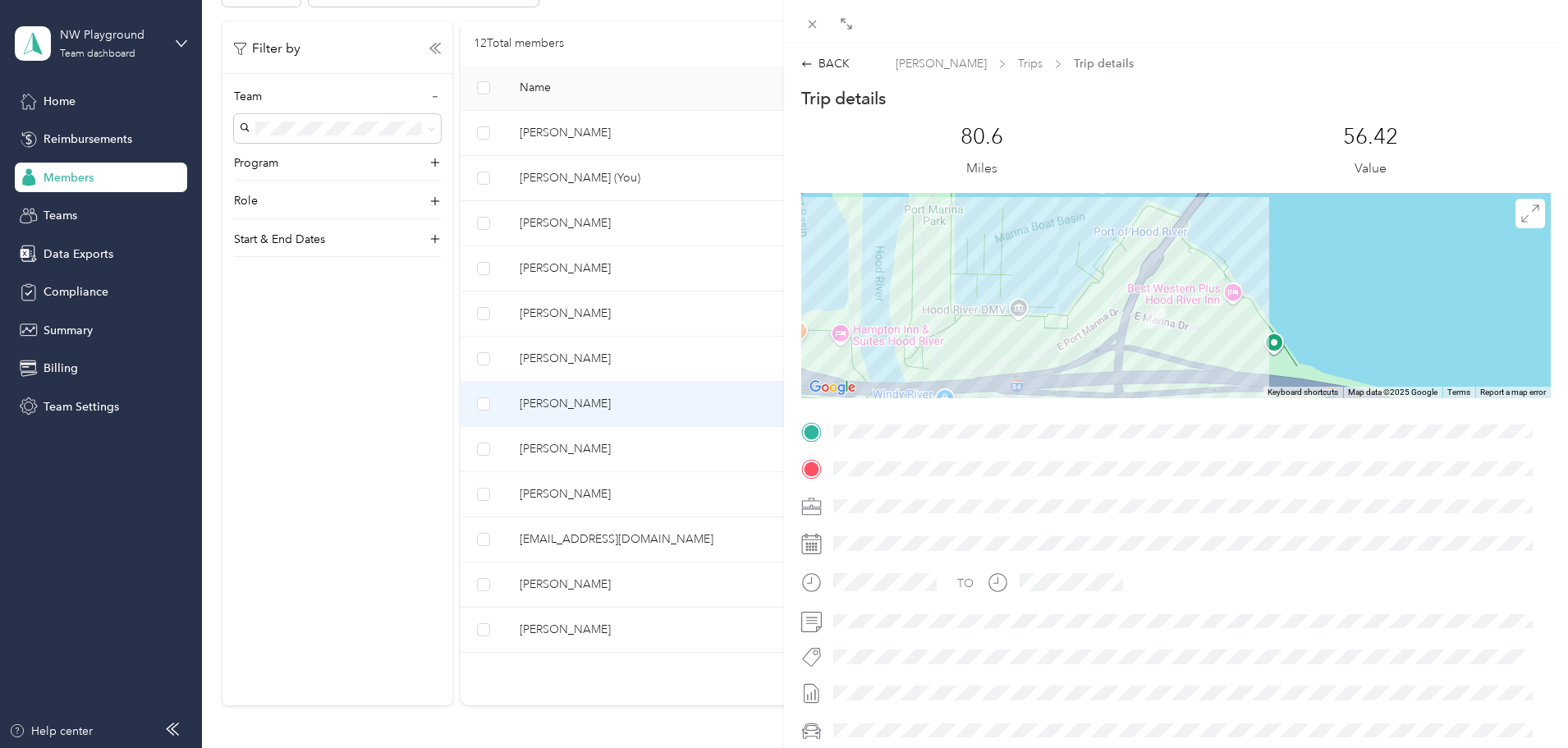
drag, startPoint x: 1269, startPoint y: 294, endPoint x: 1274, endPoint y: 276, distance: 18.7
click at [1274, 276] on div at bounding box center [1176, 295] width 750 height 206
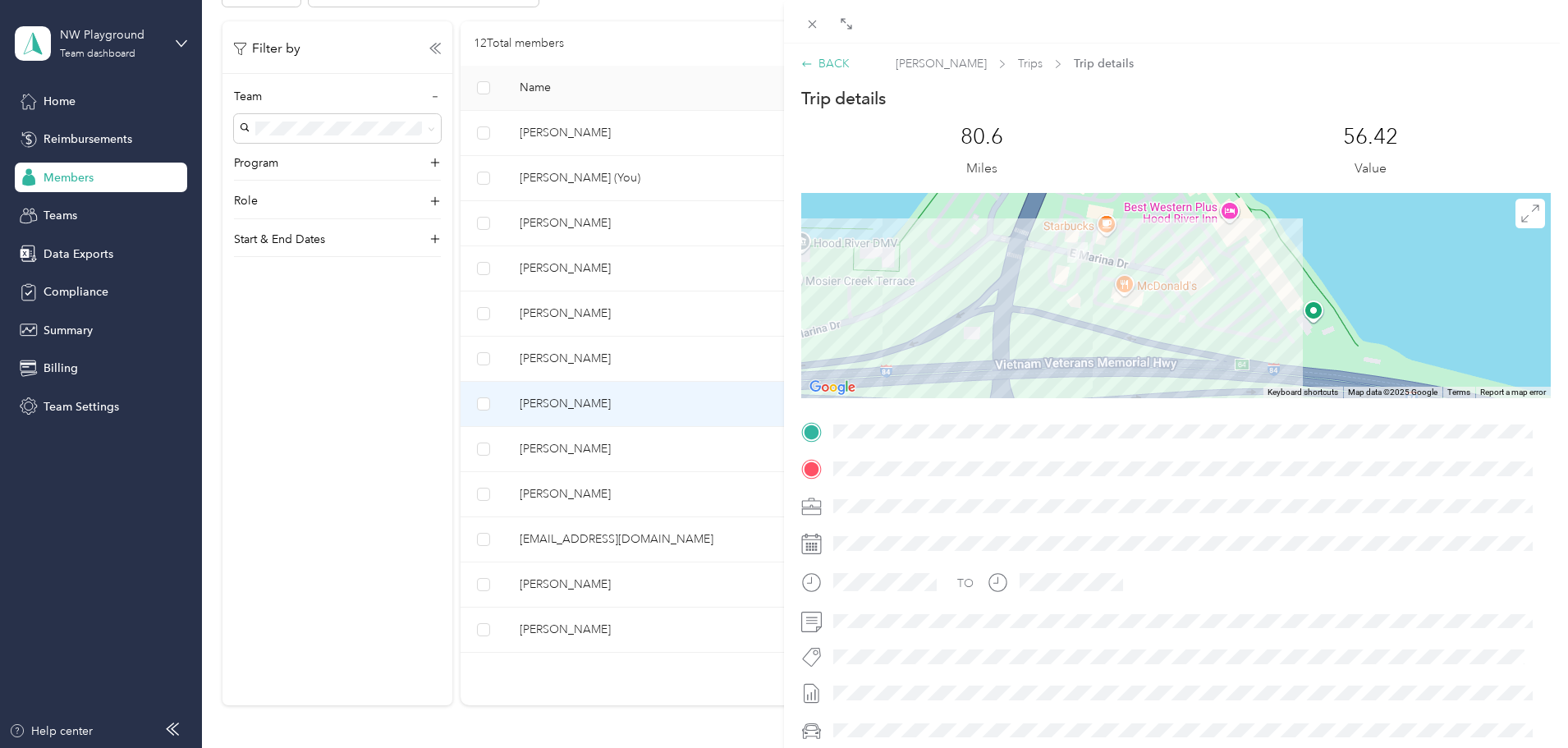
click at [815, 63] on div "BACK" at bounding box center [825, 64] width 48 height 18
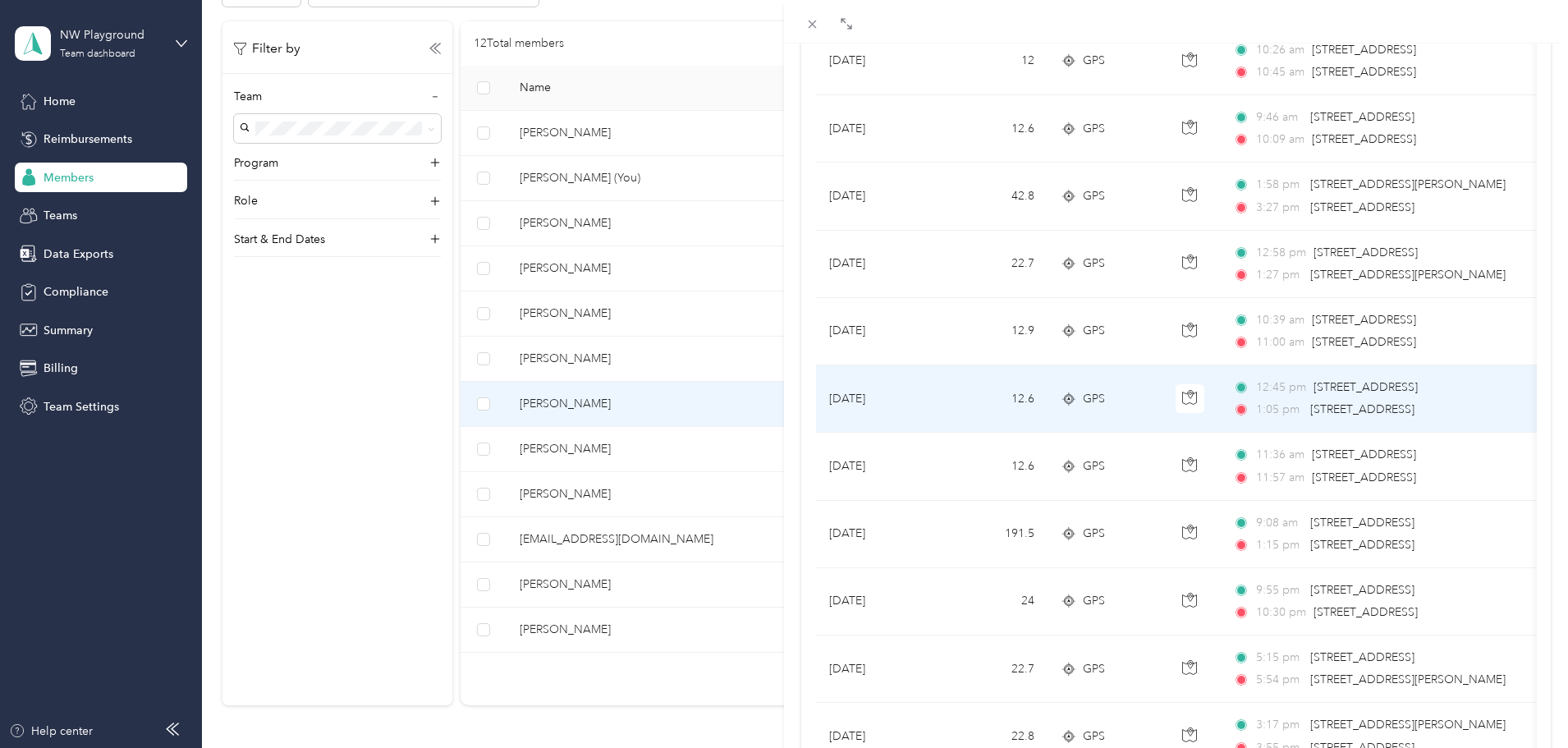
scroll to position [1068, 0]
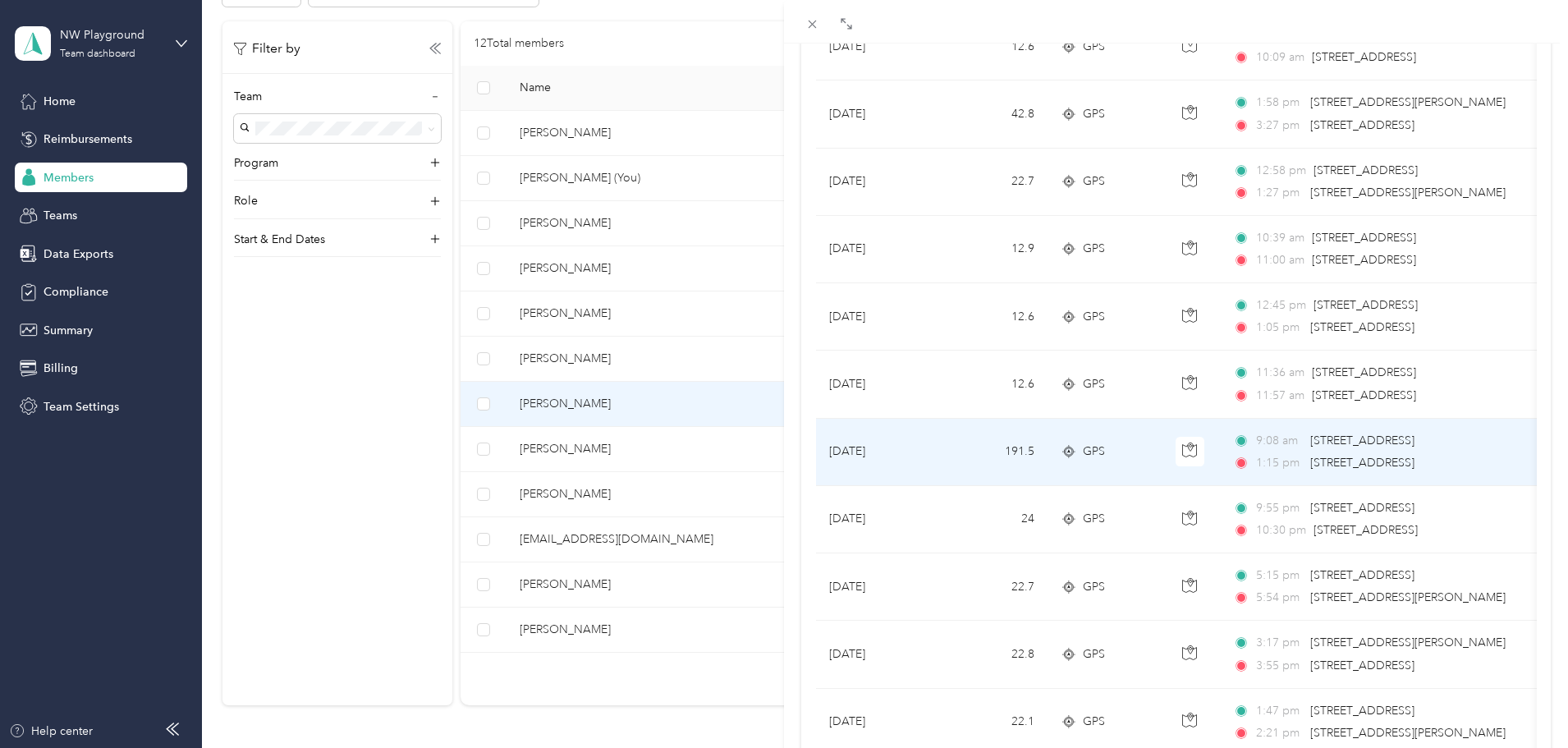
click at [858, 455] on td "[DATE]" at bounding box center [877, 453] width 123 height 67
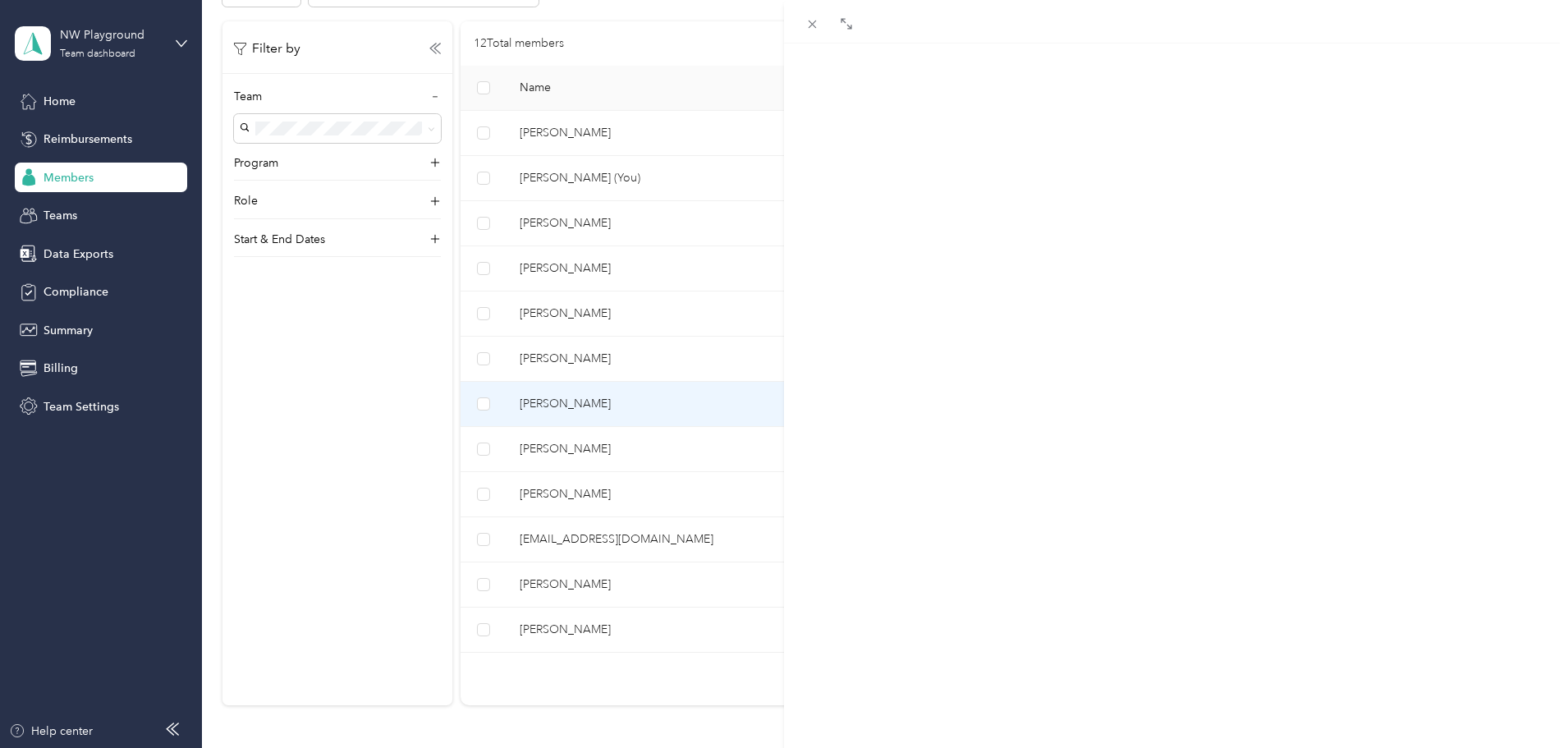
scroll to position [200, 0]
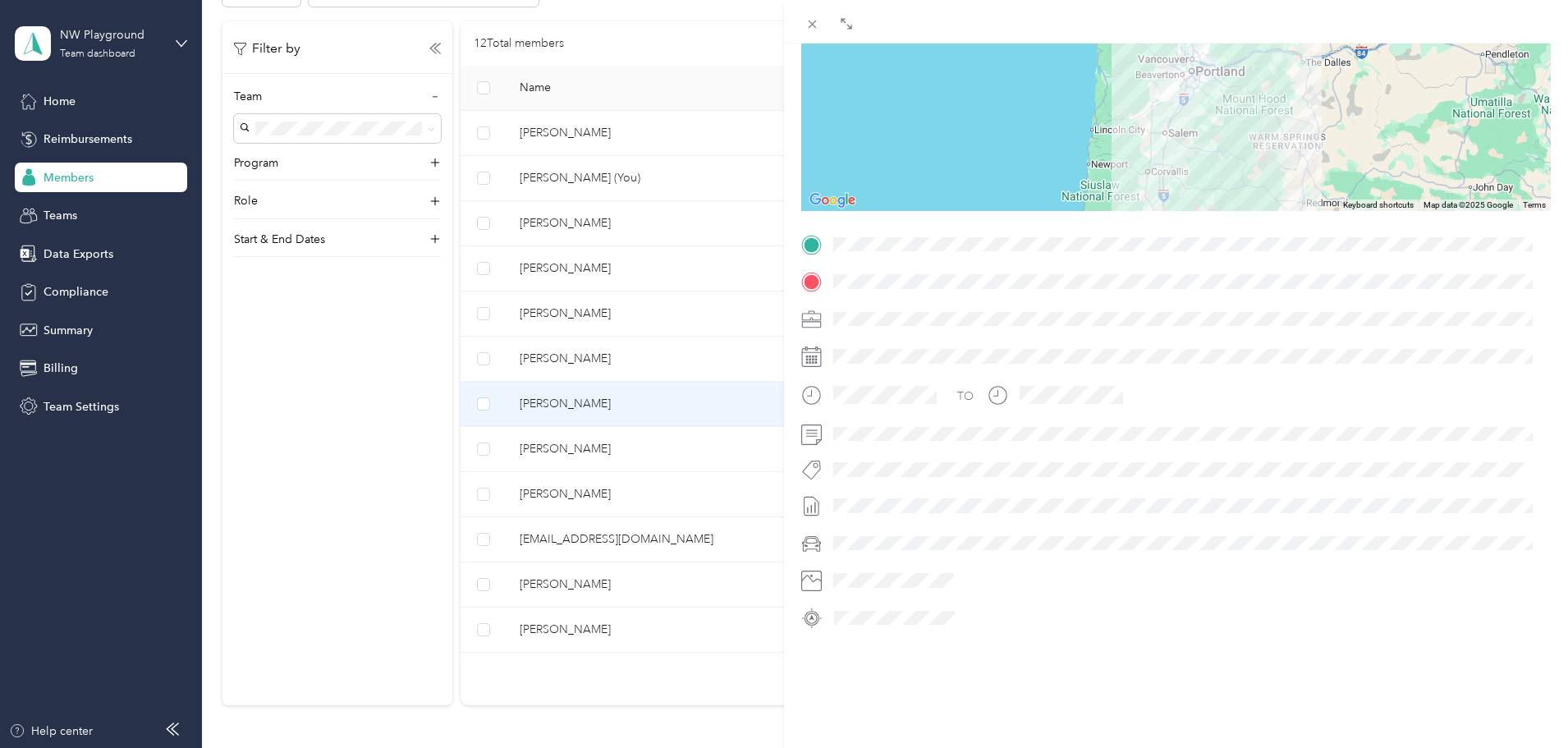
drag, startPoint x: 1250, startPoint y: 132, endPoint x: 1250, endPoint y: 154, distance: 22.0
click at [1250, 154] on div at bounding box center [1176, 108] width 750 height 206
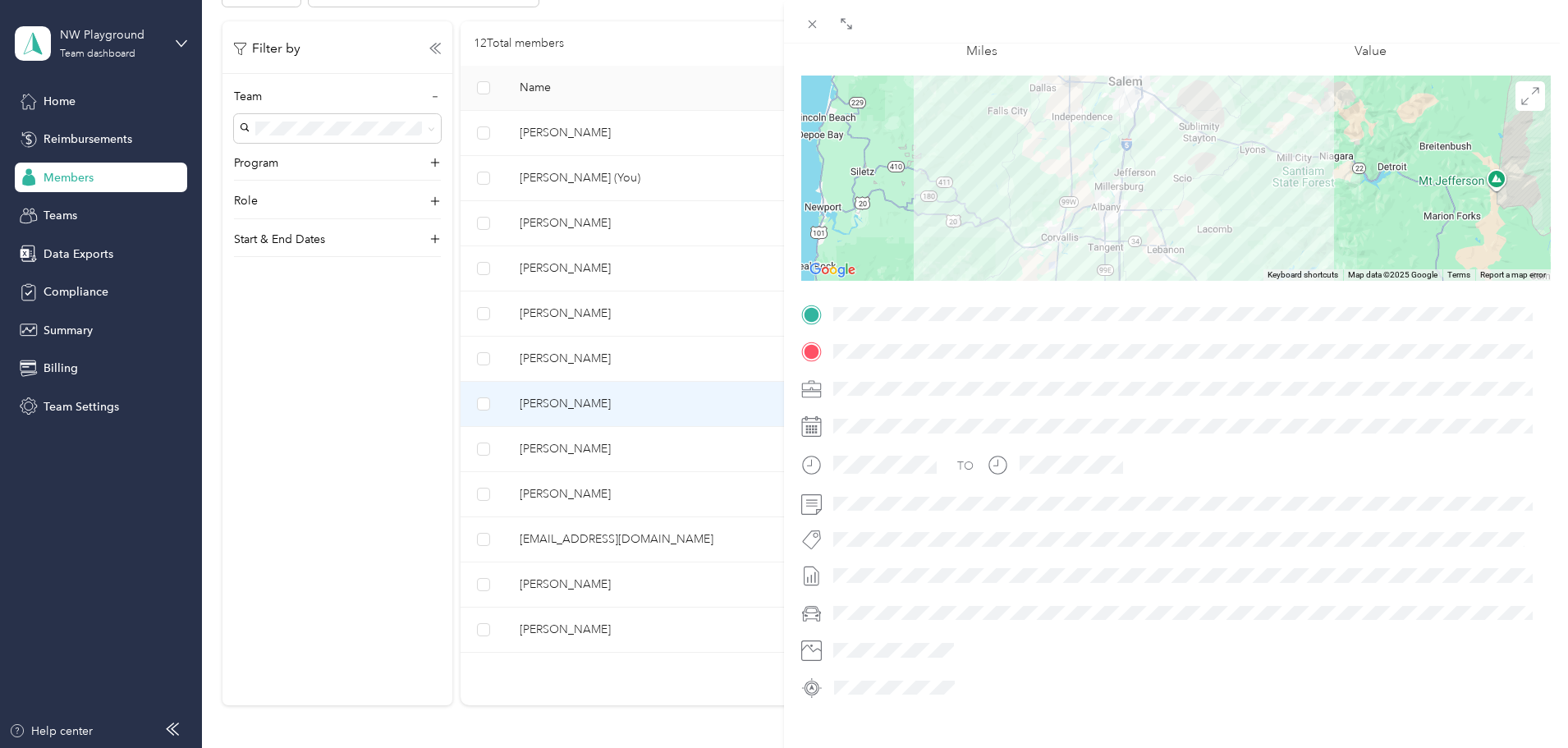
drag, startPoint x: 1214, startPoint y: 188, endPoint x: 1479, endPoint y: 138, distance: 269.7
click at [1479, 138] on div at bounding box center [1176, 178] width 750 height 206
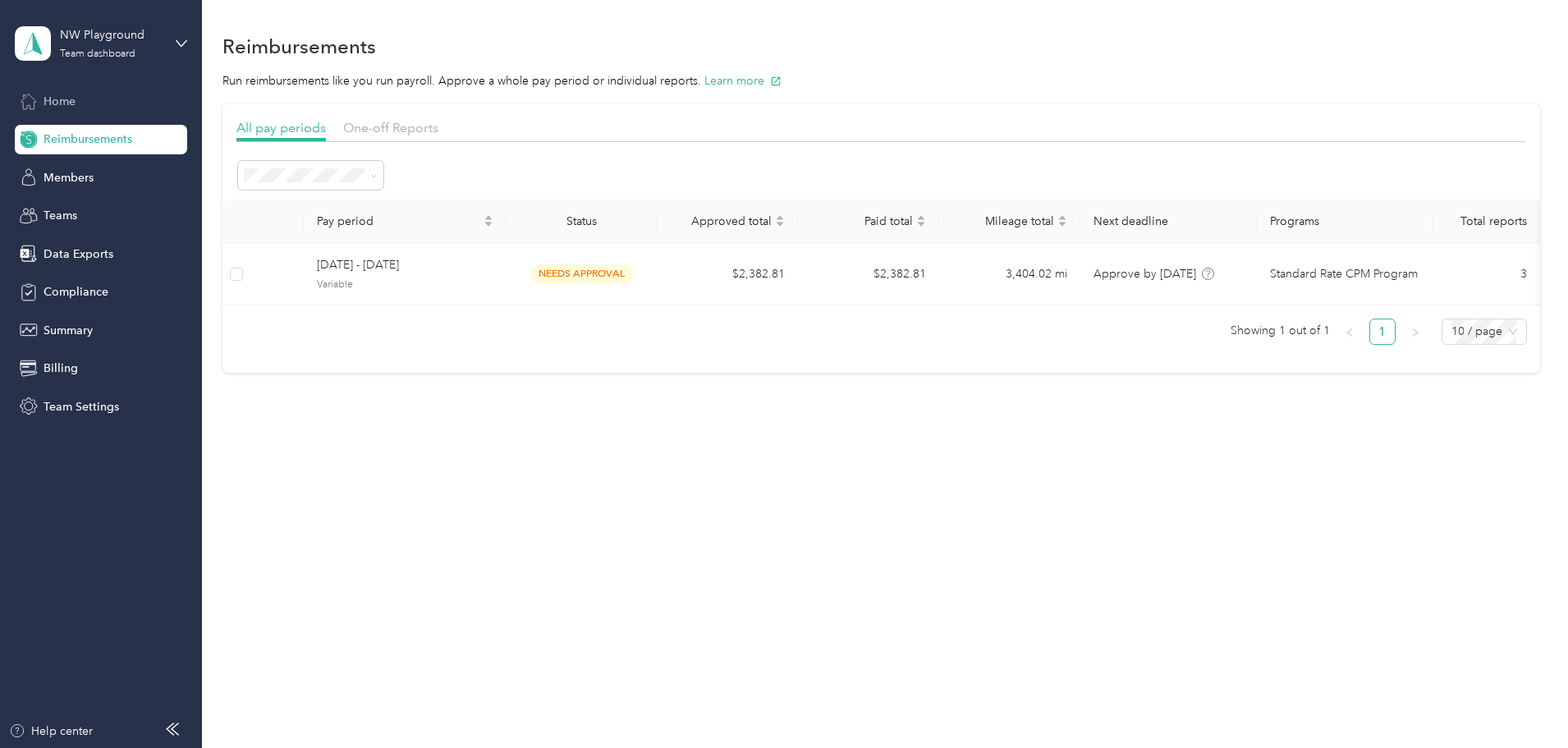
click at [62, 98] on span "Home" at bounding box center [59, 101] width 32 height 18
